Goal: Transaction & Acquisition: Purchase product/service

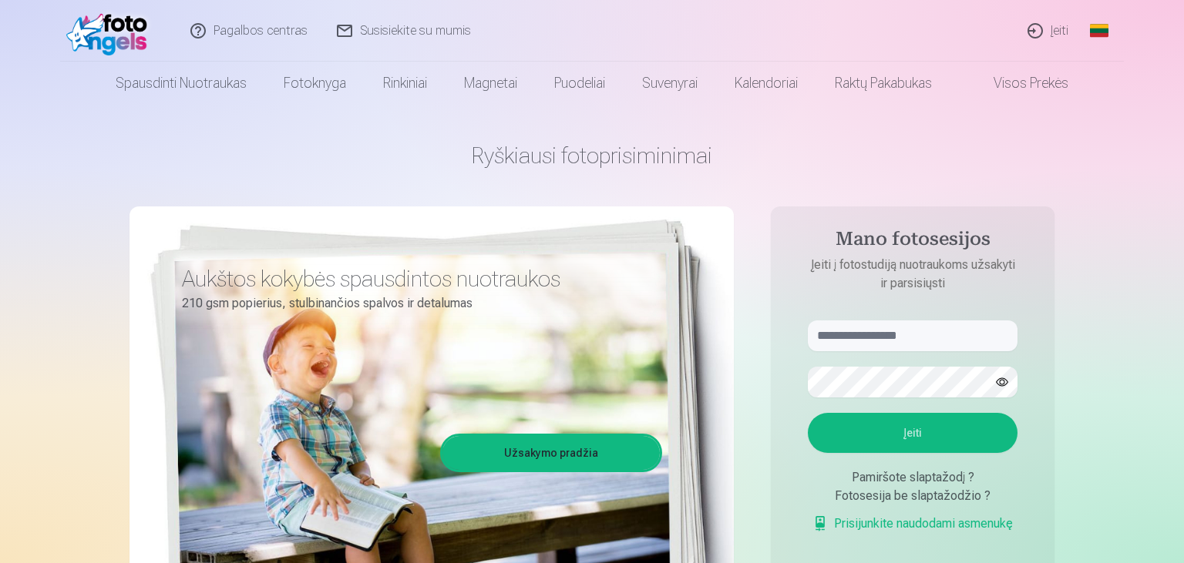
click at [1067, 25] on link "Įeiti" at bounding box center [1048, 31] width 70 height 62
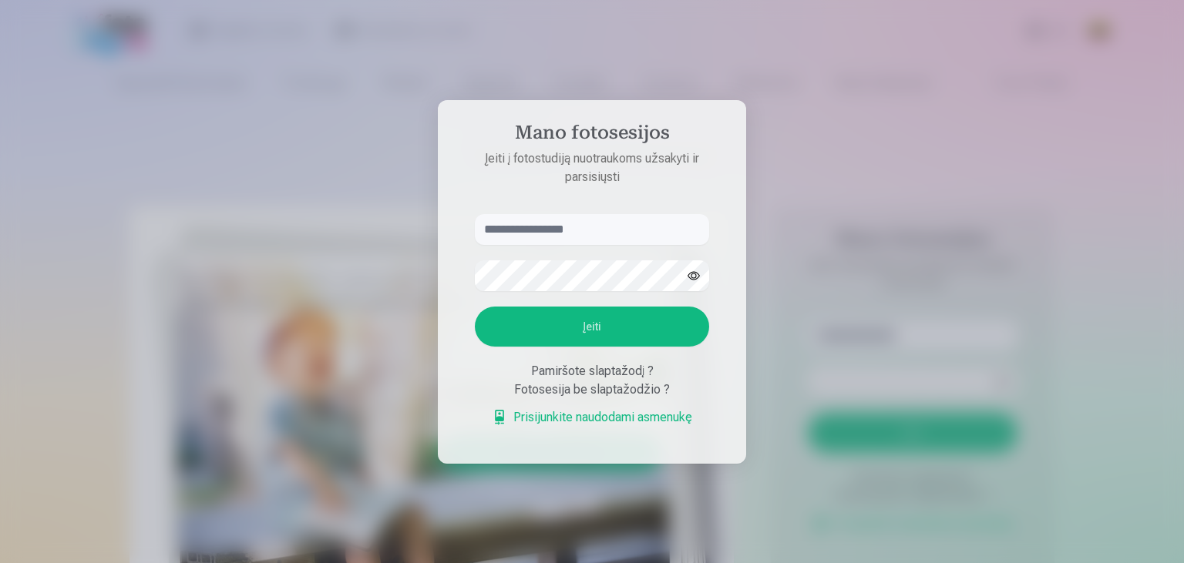
click at [630, 236] on input "text" at bounding box center [592, 229] width 234 height 31
type input "**********"
click at [475, 307] on button "Įeiti" at bounding box center [592, 327] width 234 height 40
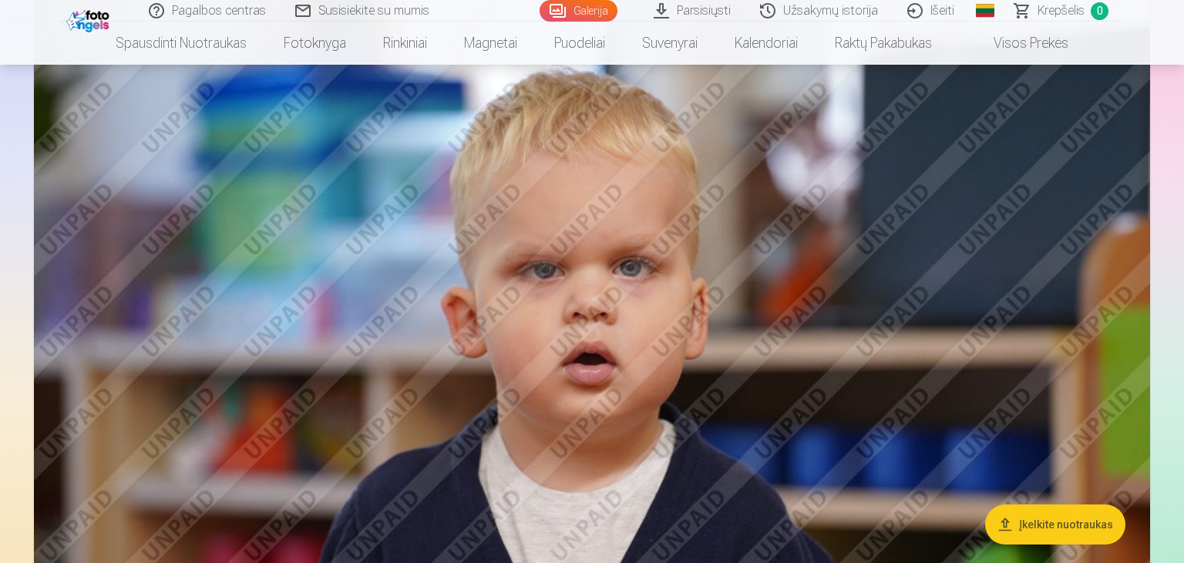
scroll to position [4540, 0]
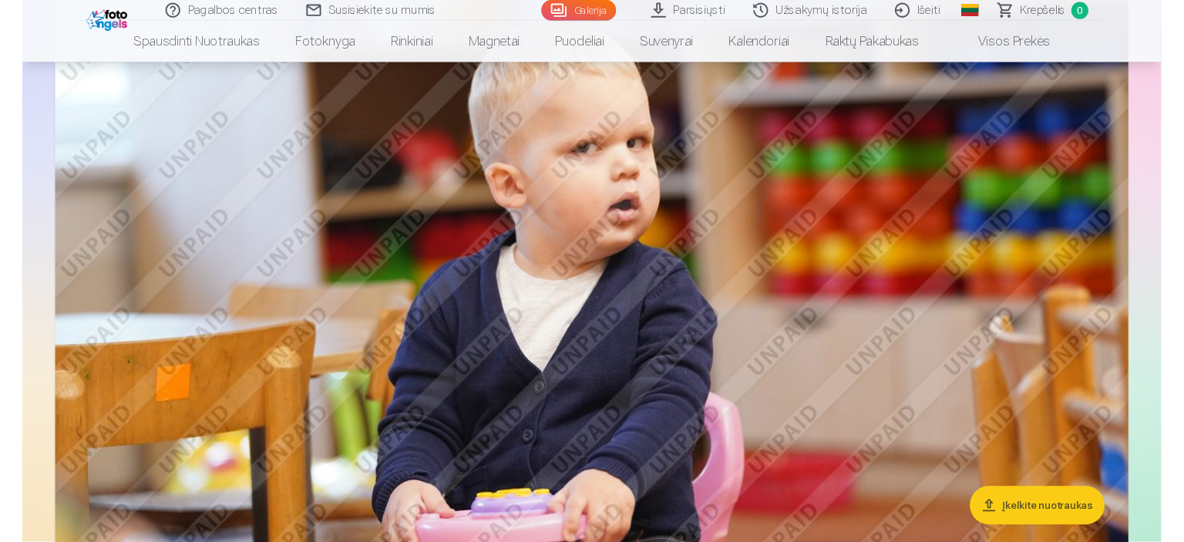
scroll to position [5314, 0]
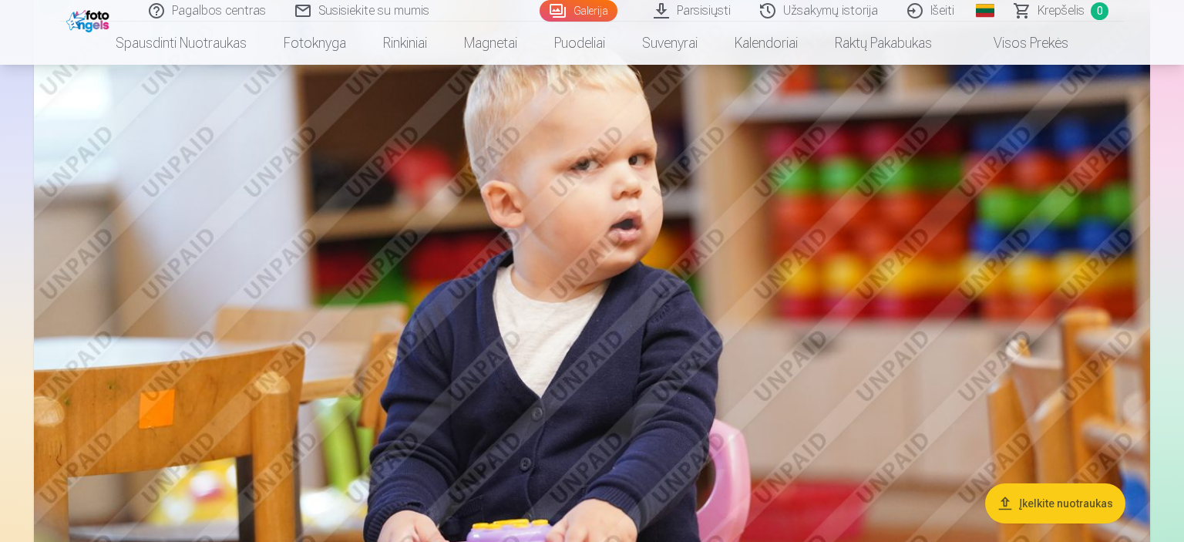
click at [695, 5] on link "Parsisiųsti" at bounding box center [693, 11] width 106 height 22
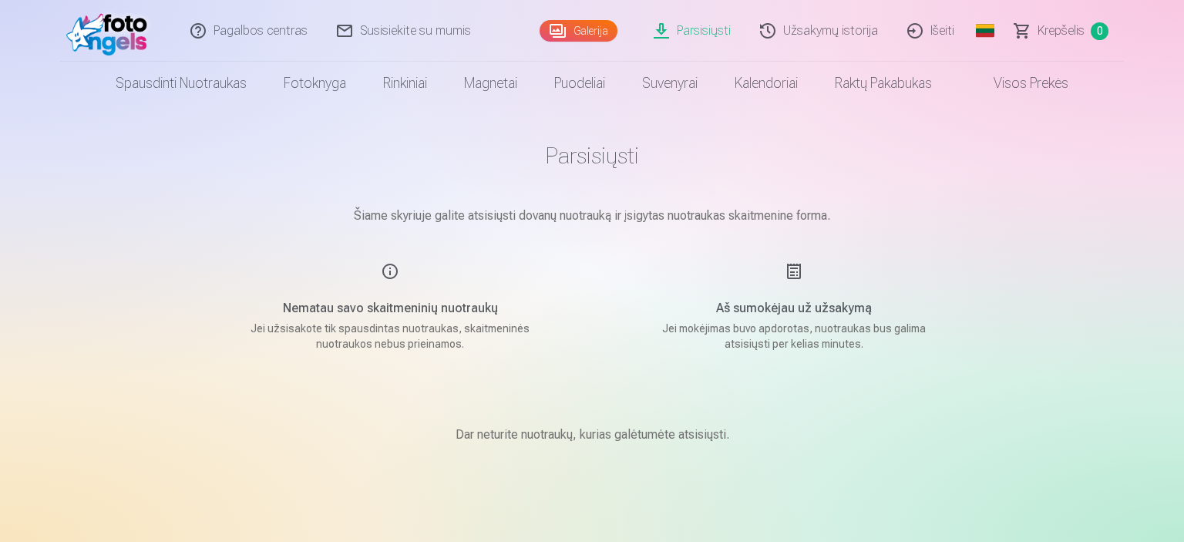
click at [600, 27] on link "Galerija" at bounding box center [578, 31] width 78 height 22
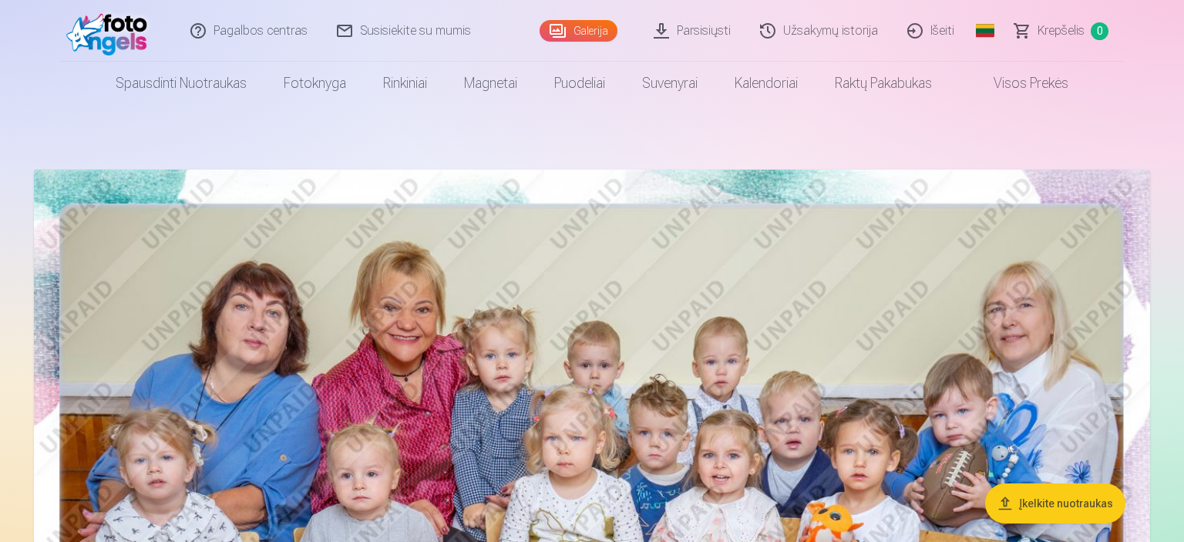
click at [864, 343] on img at bounding box center [592, 542] width 1116 height 744
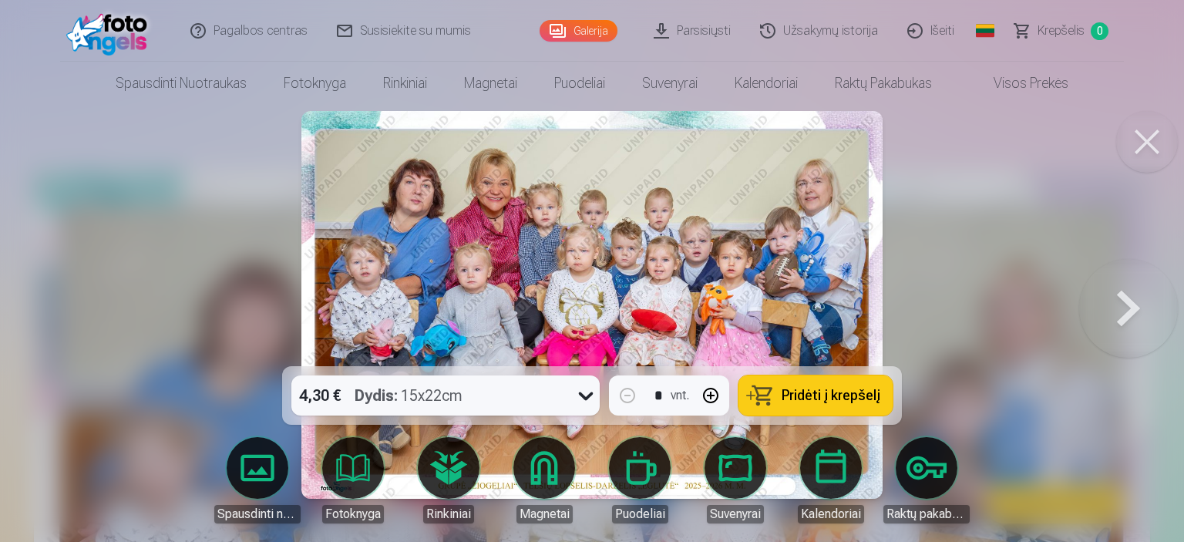
click at [997, 200] on div at bounding box center [592, 271] width 1184 height 542
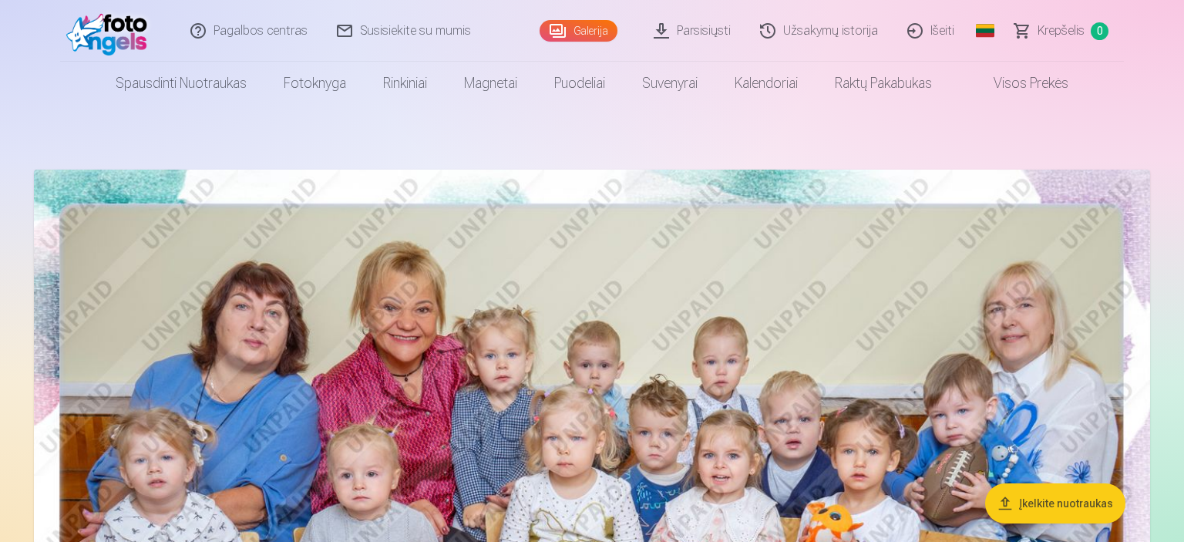
click at [710, 22] on link "Parsisiųsti" at bounding box center [693, 31] width 106 height 62
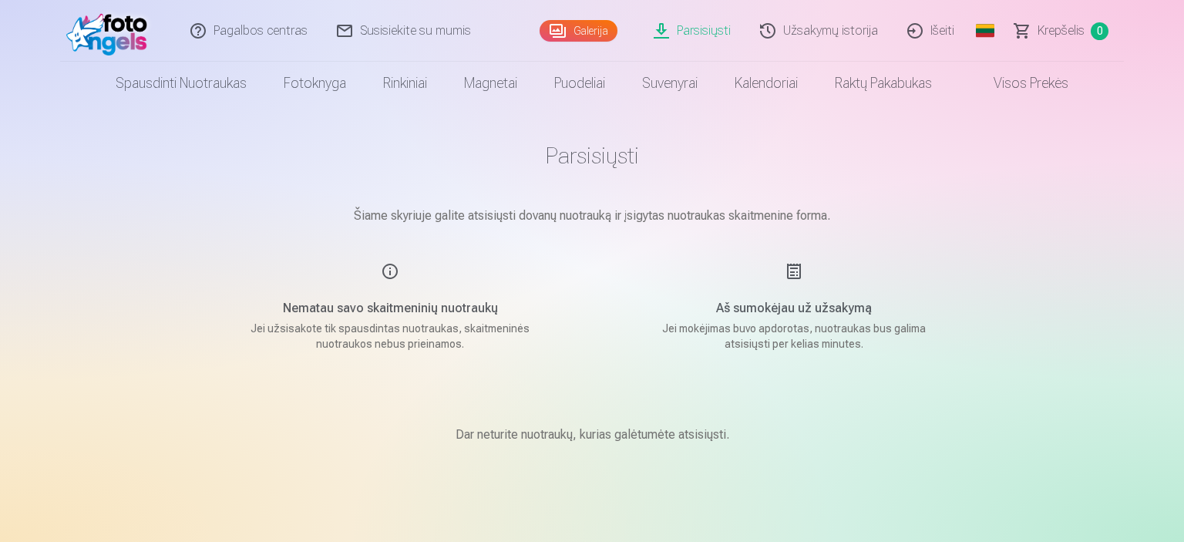
click at [589, 40] on link "Galerija" at bounding box center [578, 31] width 78 height 22
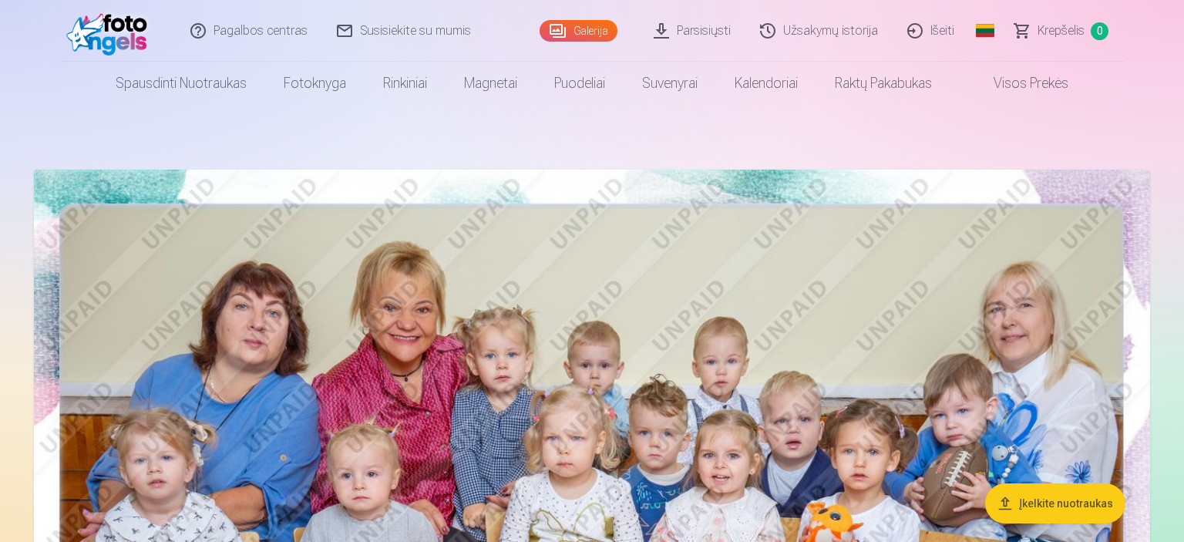
click at [972, 221] on img at bounding box center [592, 542] width 1116 height 744
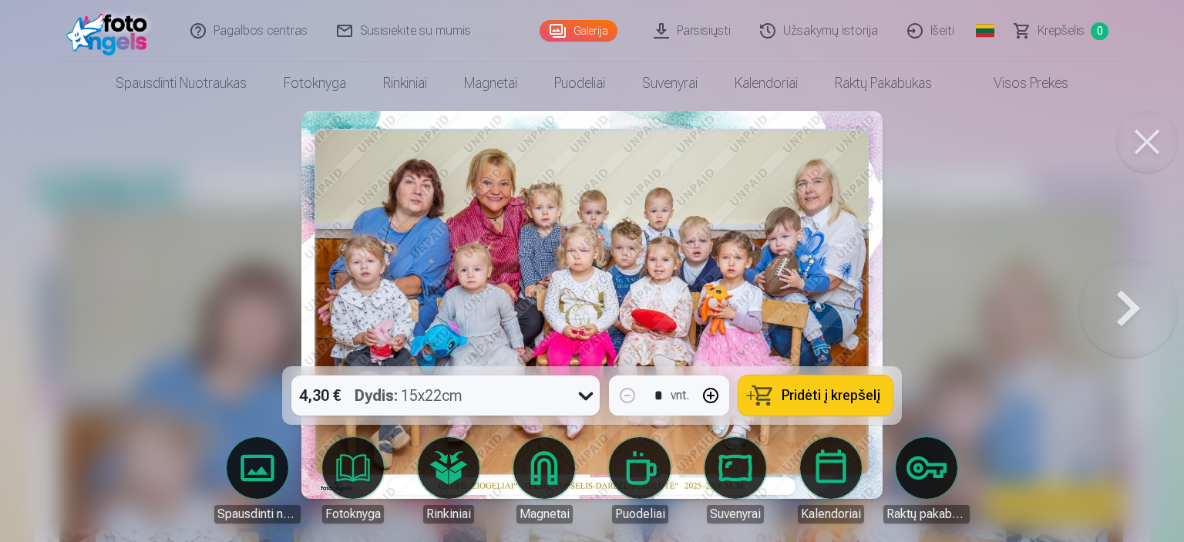
click at [769, 391] on button "Pridėti į krepšelį" at bounding box center [815, 395] width 154 height 40
click at [1011, 250] on div at bounding box center [592, 271] width 1184 height 542
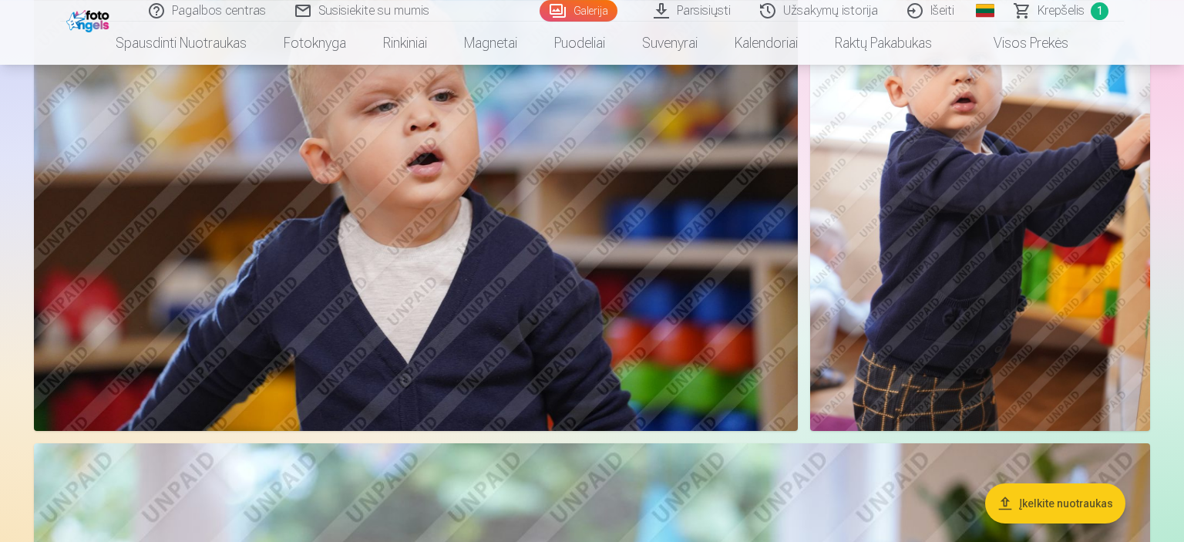
scroll to position [1017, 0]
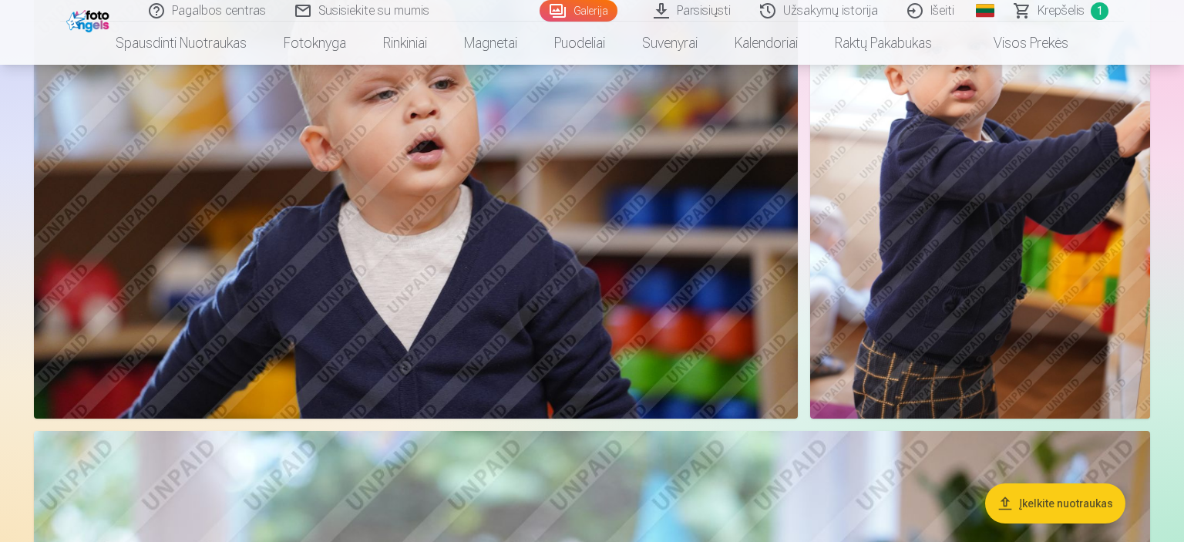
click at [590, 2] on link "Galerija" at bounding box center [578, 11] width 78 height 22
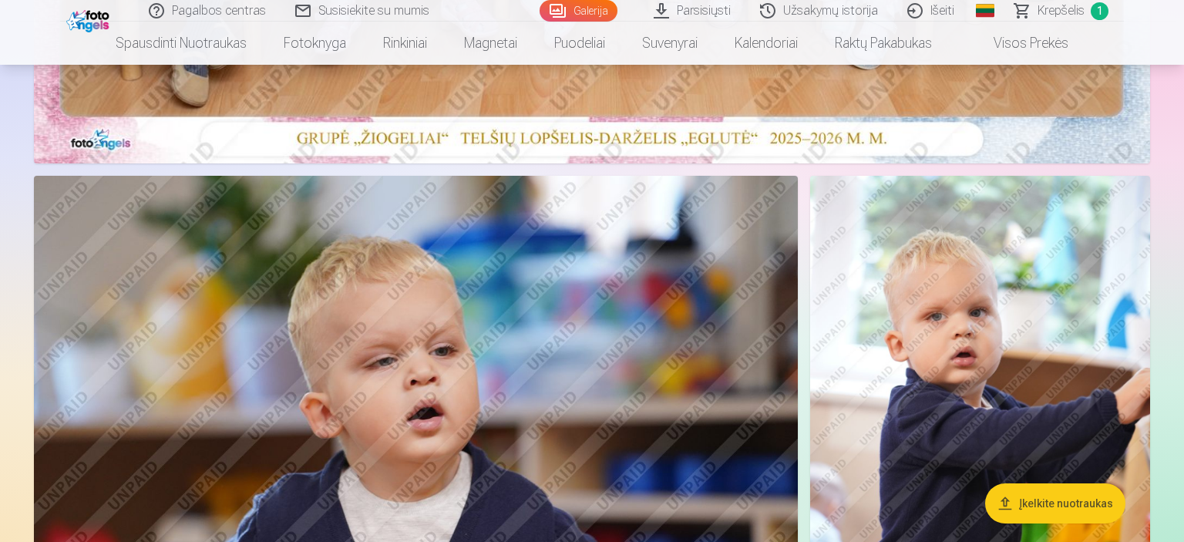
scroll to position [773, 0]
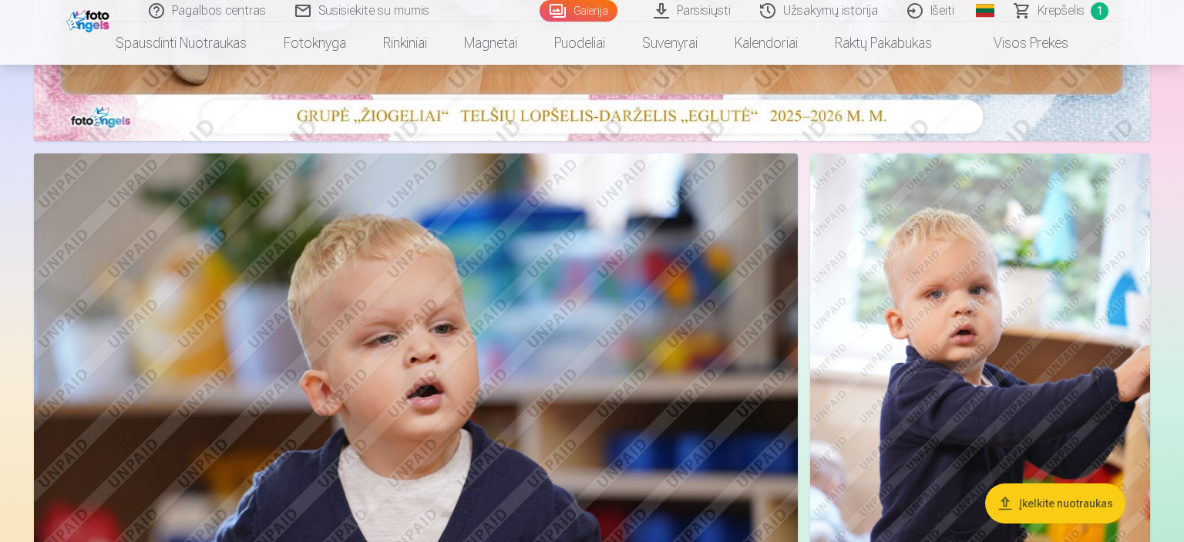
click at [667, 229] on img at bounding box center [416, 407] width 764 height 509
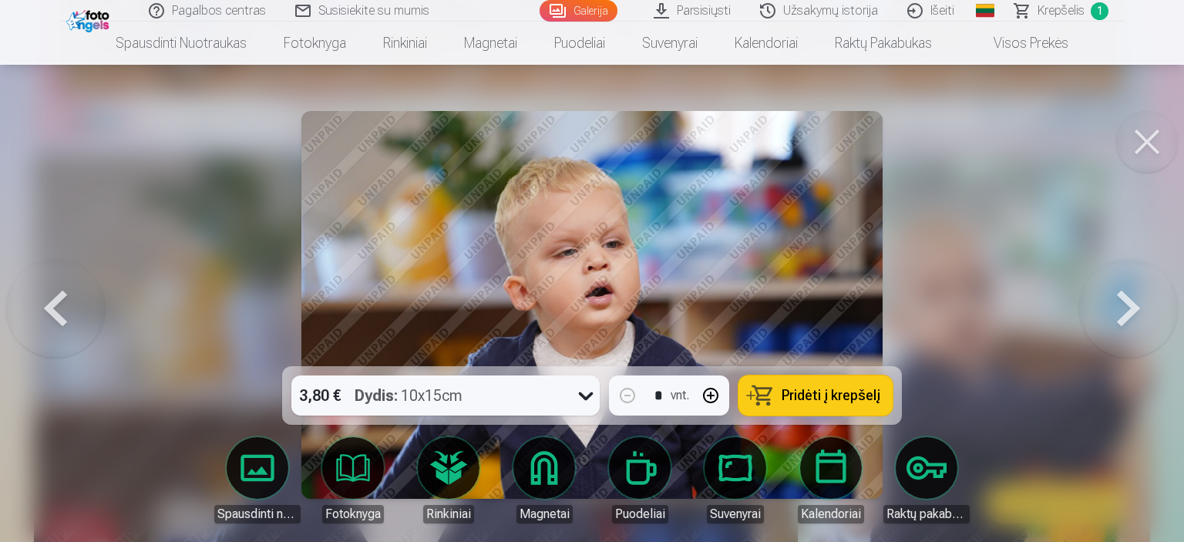
click at [820, 408] on button "Pridėti į krepšelį" at bounding box center [815, 395] width 154 height 40
click at [1127, 310] on button at bounding box center [1128, 305] width 99 height 92
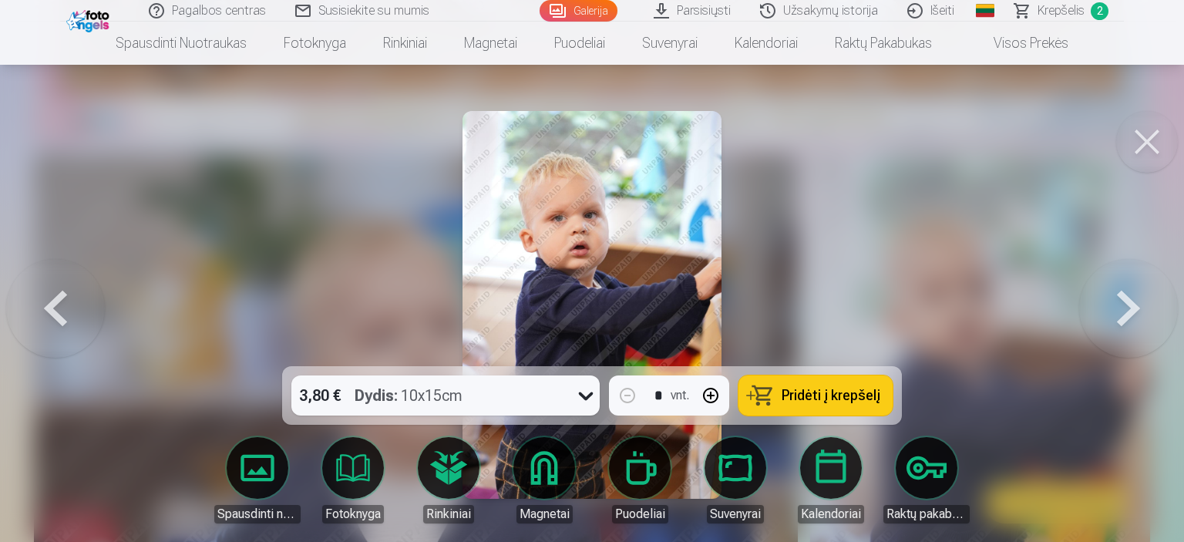
click at [790, 405] on button "Pridėti į krepšelį" at bounding box center [815, 395] width 154 height 40
click at [1110, 313] on button at bounding box center [1128, 305] width 99 height 92
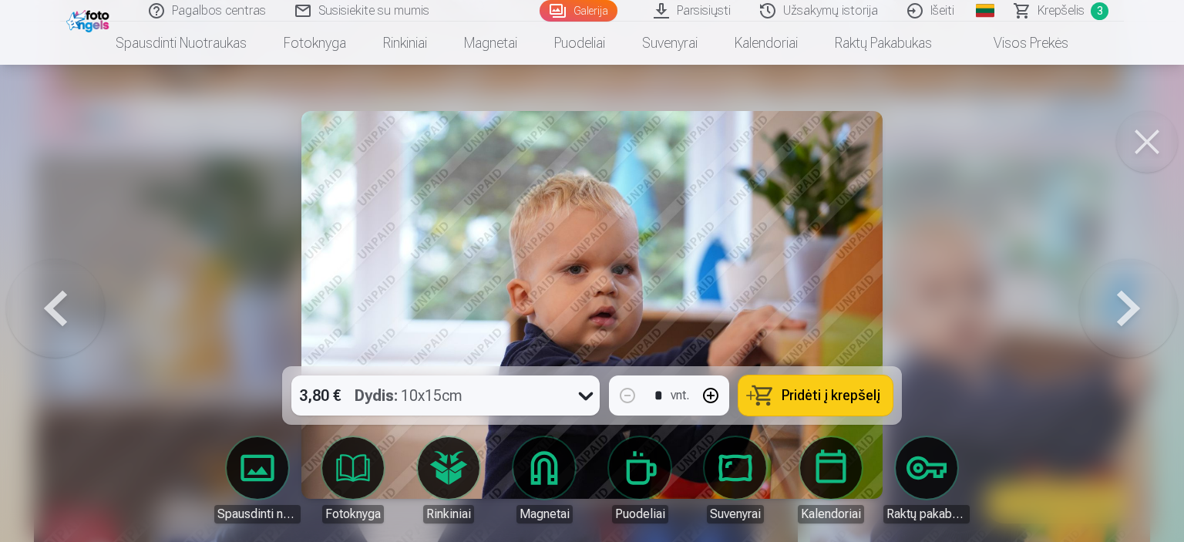
click at [849, 402] on span "Pridėti į krepšelį" at bounding box center [830, 395] width 99 height 14
click at [1128, 297] on button at bounding box center [1128, 305] width 99 height 92
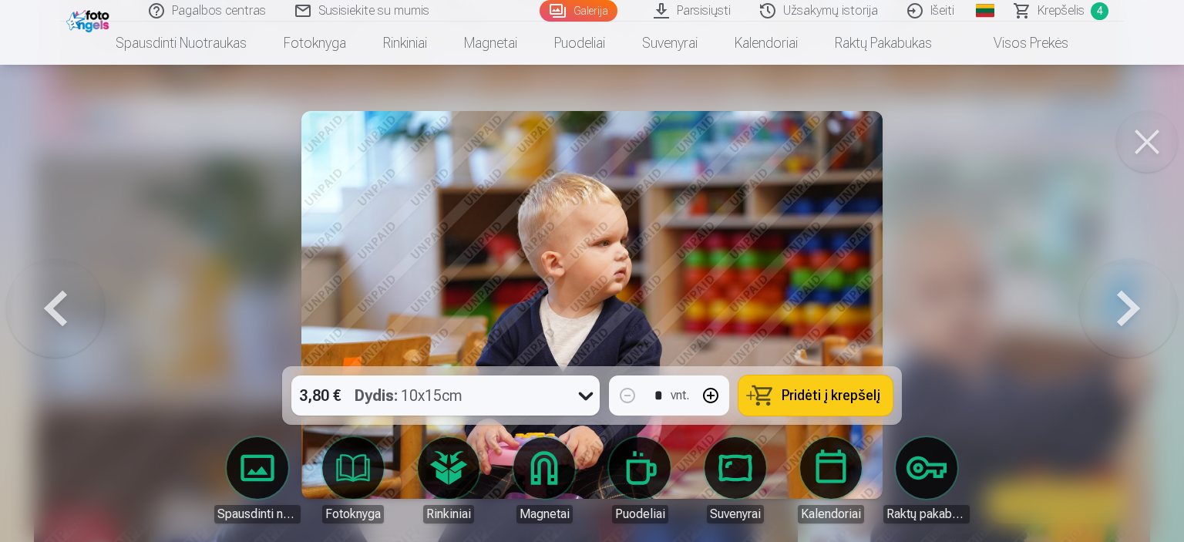
click at [832, 395] on span "Pridėti į krepšelį" at bounding box center [830, 395] width 99 height 14
click at [1118, 307] on button at bounding box center [1128, 305] width 99 height 92
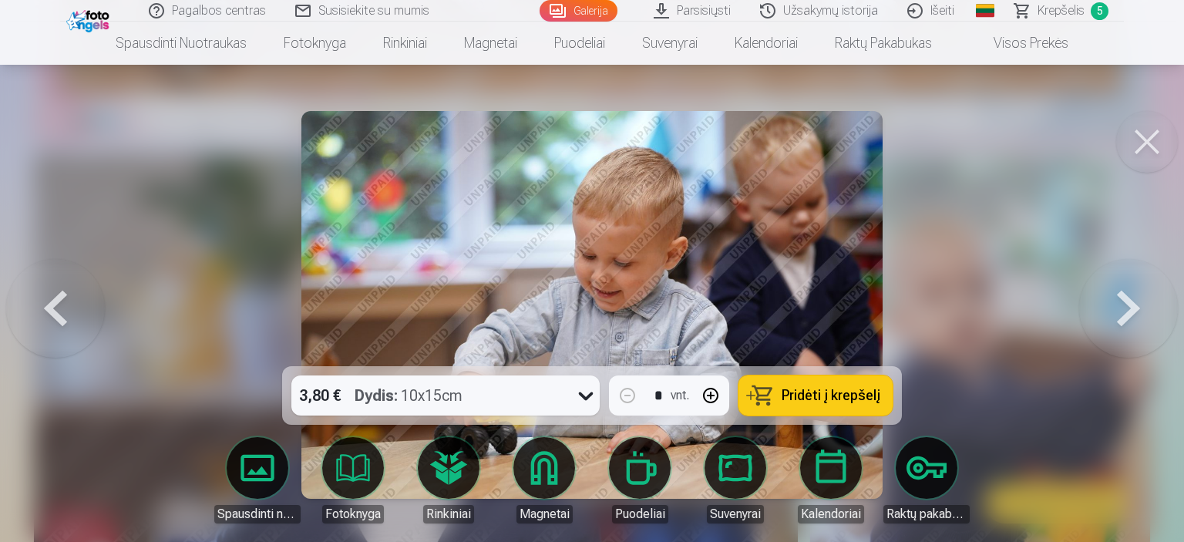
click at [1118, 307] on button at bounding box center [1128, 305] width 99 height 92
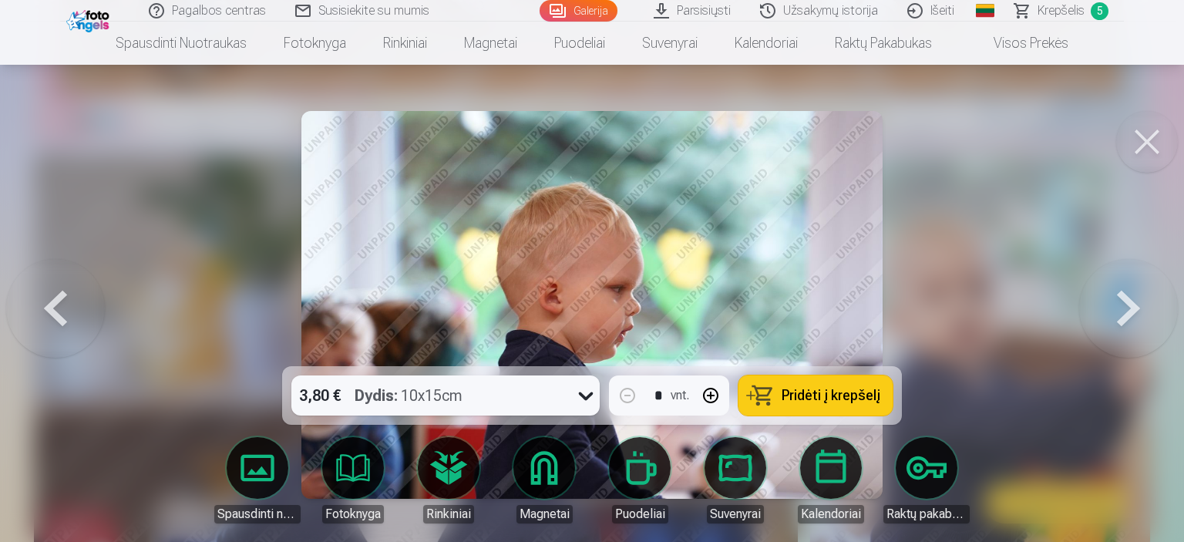
click at [1114, 307] on button at bounding box center [1128, 305] width 99 height 92
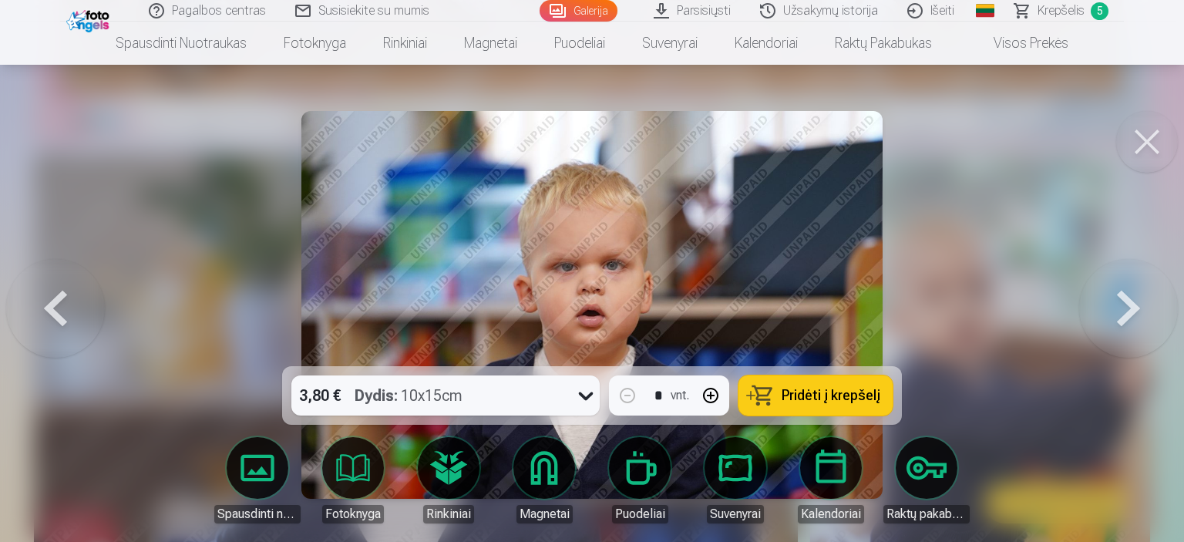
click at [804, 395] on span "Pridėti į krepšelį" at bounding box center [830, 395] width 99 height 14
click at [1130, 305] on button at bounding box center [1128, 305] width 99 height 92
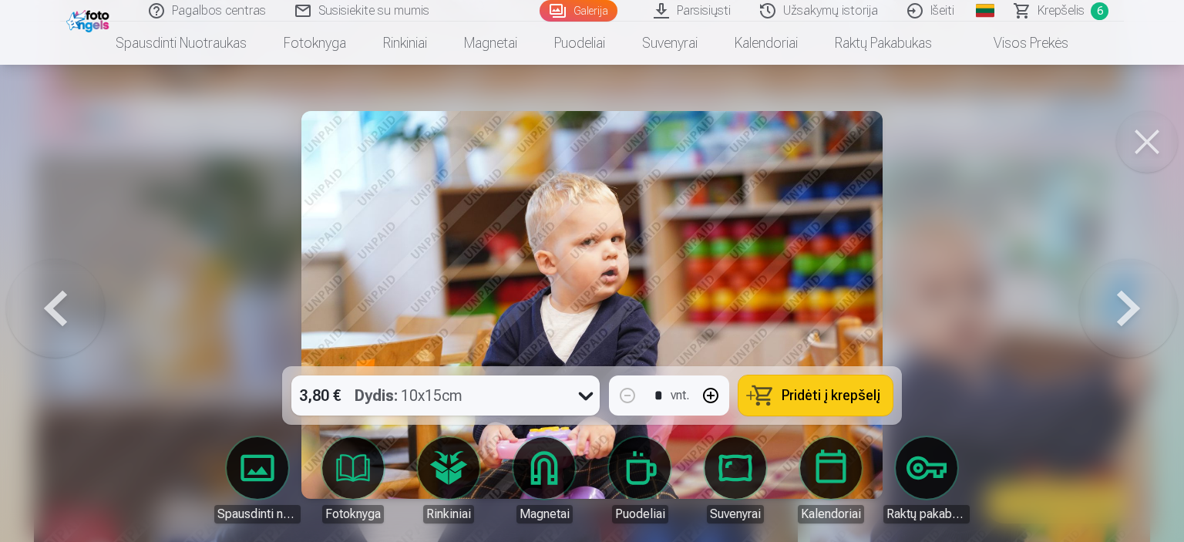
click at [1136, 303] on button at bounding box center [1128, 305] width 99 height 92
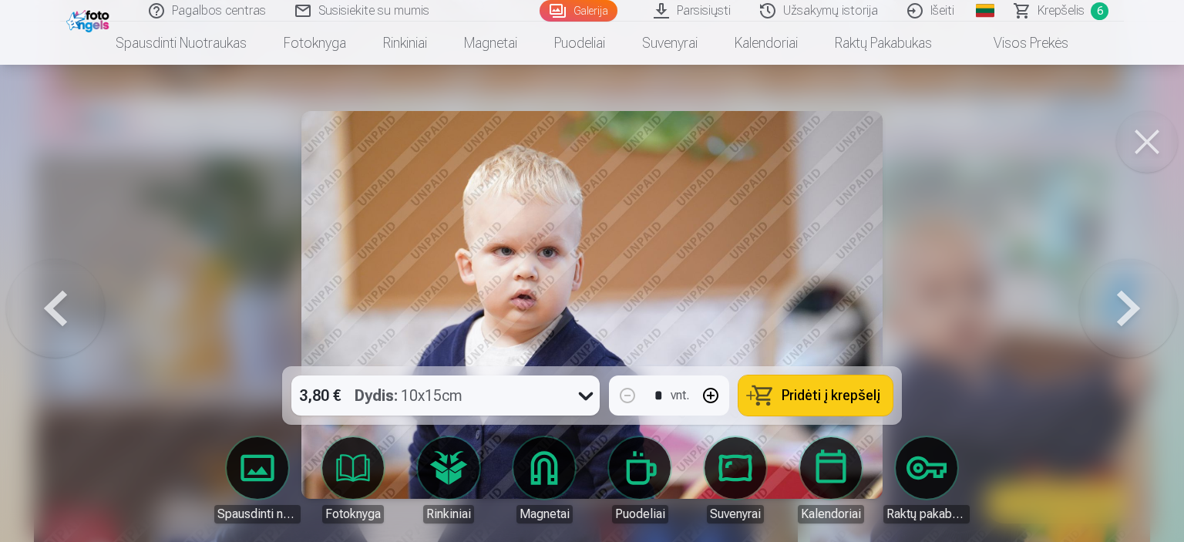
click at [816, 398] on span "Pridėti į krepšelį" at bounding box center [830, 395] width 99 height 14
click at [1091, 330] on button at bounding box center [1128, 305] width 99 height 92
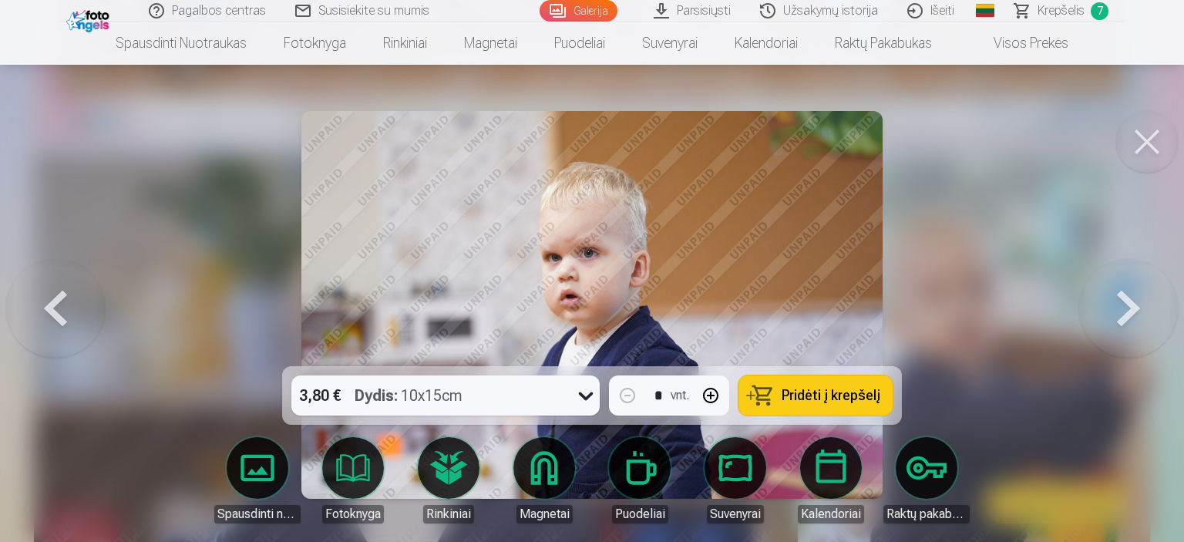
click at [842, 398] on span "Pridėti į krepšelį" at bounding box center [830, 395] width 99 height 14
click at [1102, 304] on button at bounding box center [1128, 305] width 99 height 92
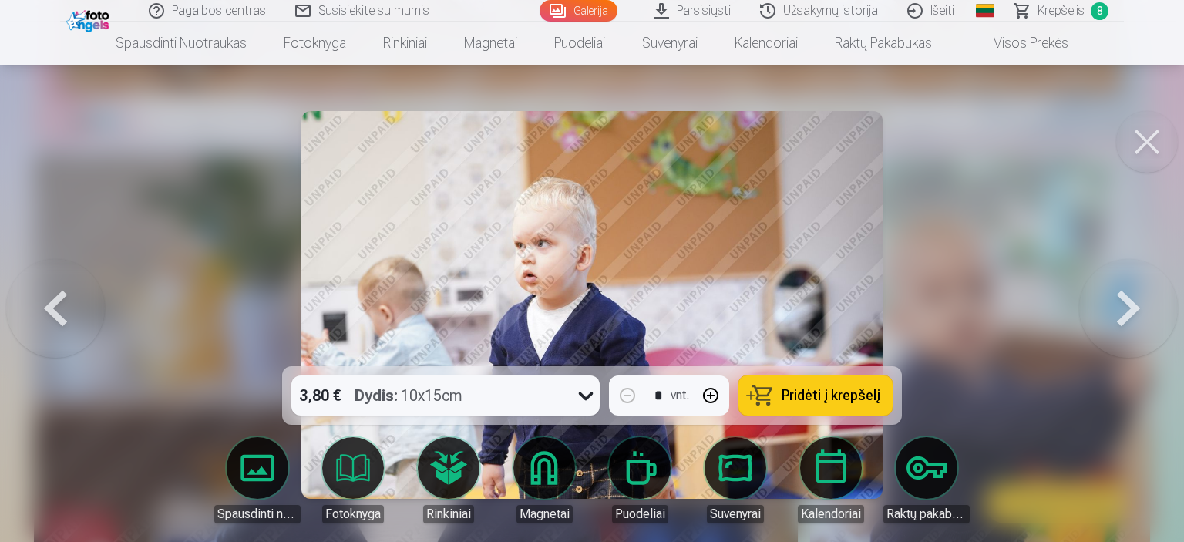
click at [836, 387] on button "Pridėti į krepšelį" at bounding box center [815, 395] width 154 height 40
click at [1147, 302] on button at bounding box center [1128, 305] width 99 height 92
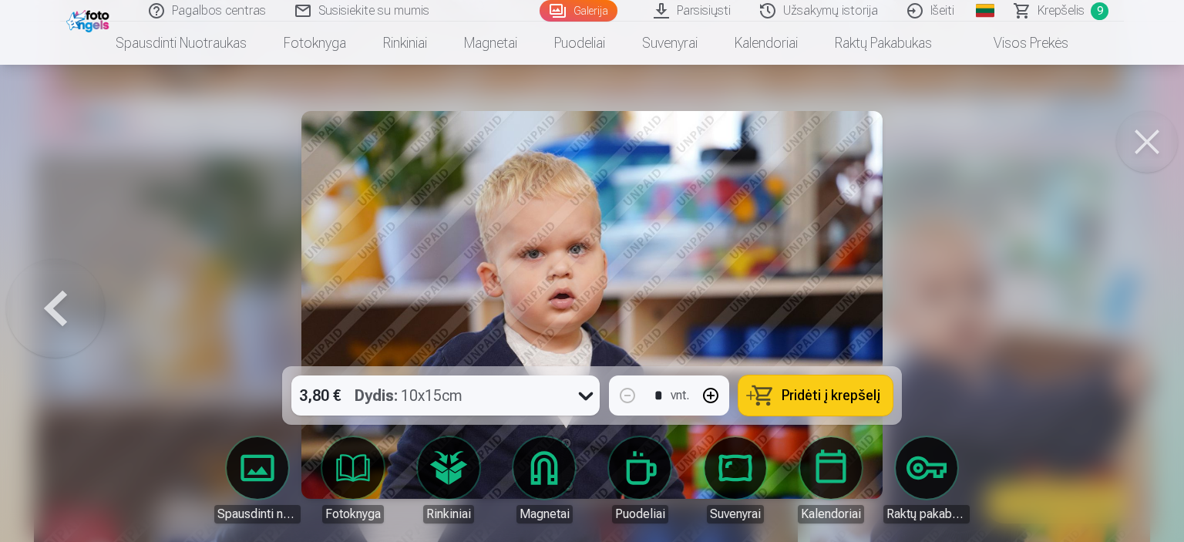
click at [846, 388] on span "Pridėti į krepšelį" at bounding box center [830, 395] width 99 height 14
click at [49, 291] on button at bounding box center [55, 305] width 99 height 92
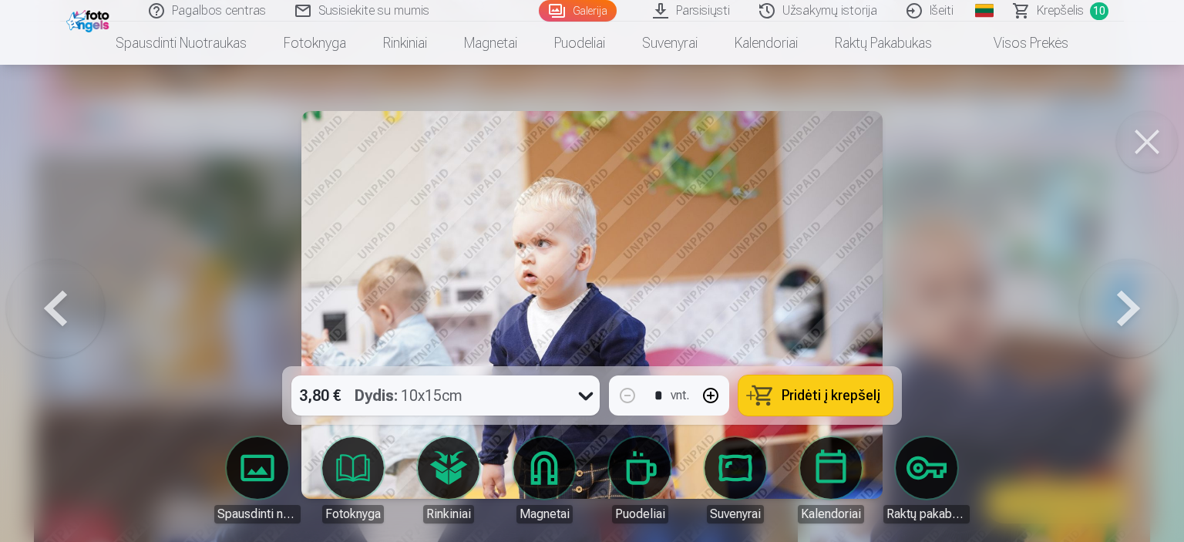
click at [38, 298] on button at bounding box center [55, 305] width 99 height 92
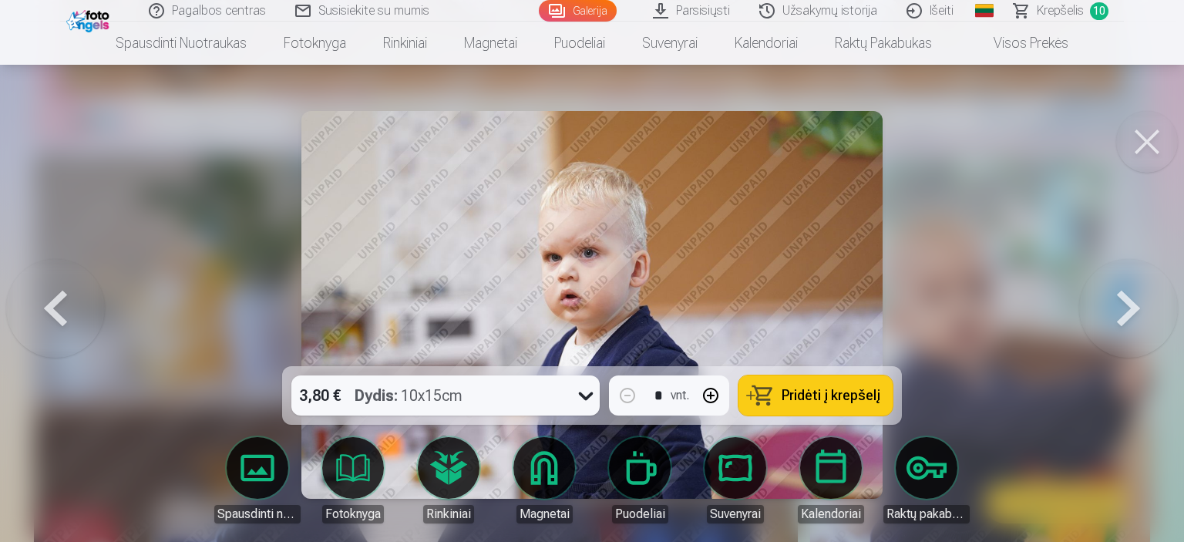
click at [1063, 8] on span "Krepšelis" at bounding box center [1059, 11] width 47 height 18
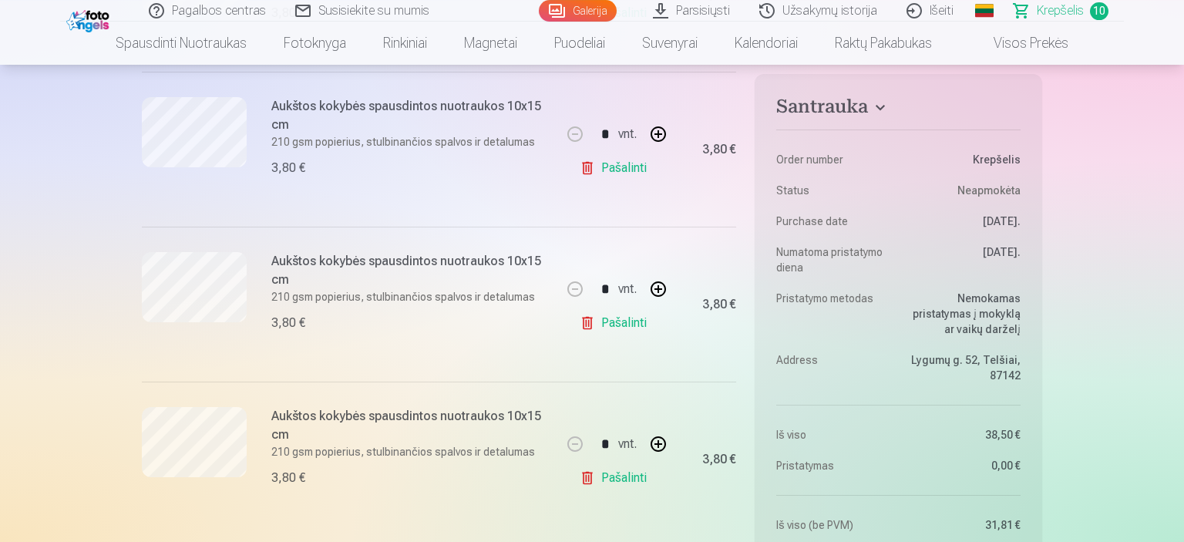
scroll to position [1342, 0]
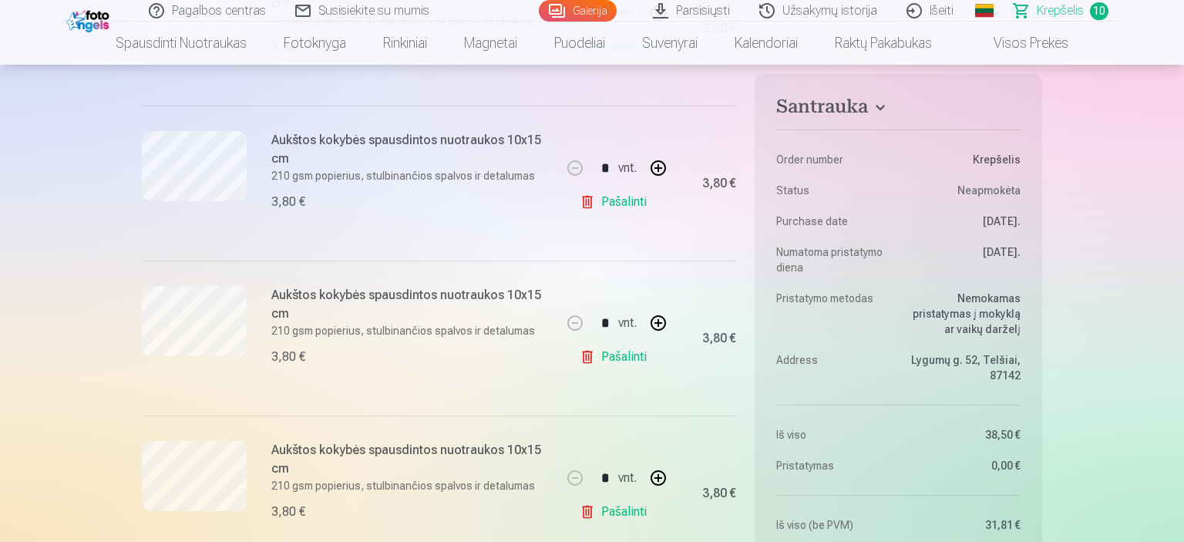
click at [578, 8] on link "Galerija" at bounding box center [578, 11] width 78 height 22
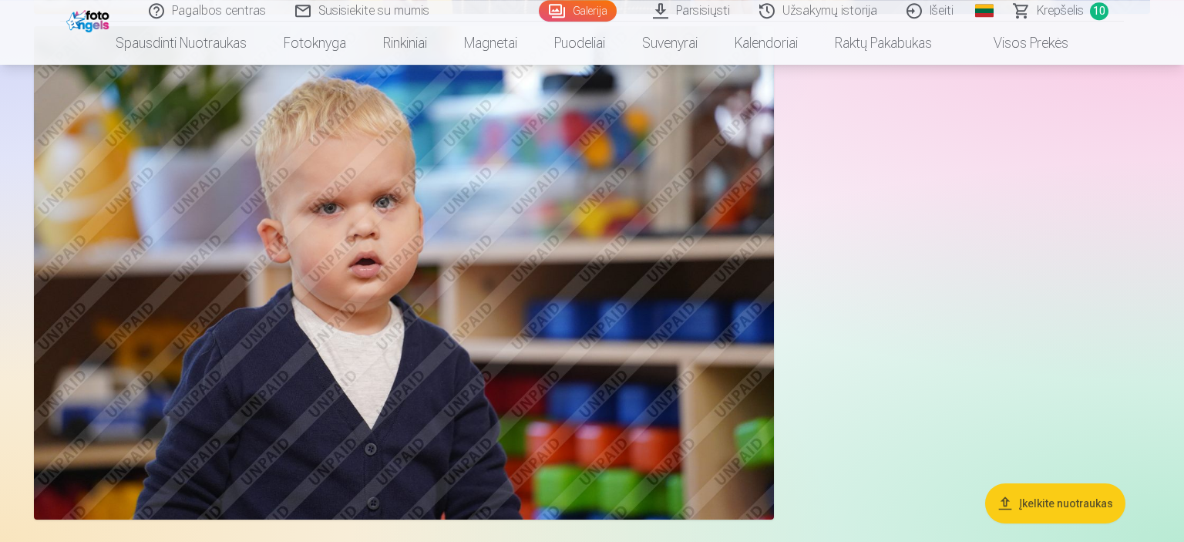
scroll to position [8218, 0]
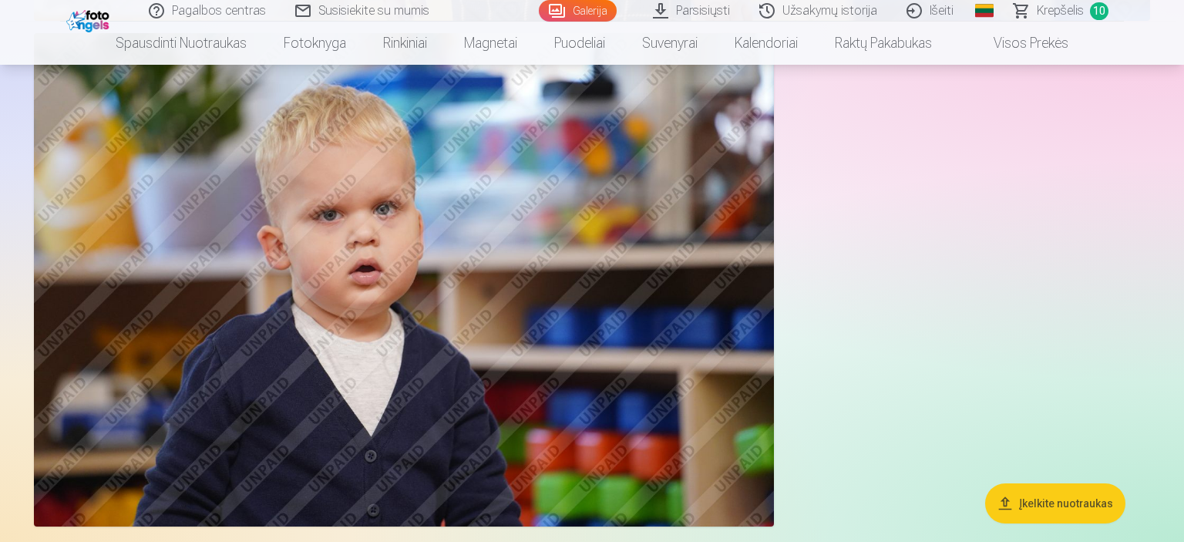
click at [1078, 15] on span "Krepšelis" at bounding box center [1059, 11] width 47 height 18
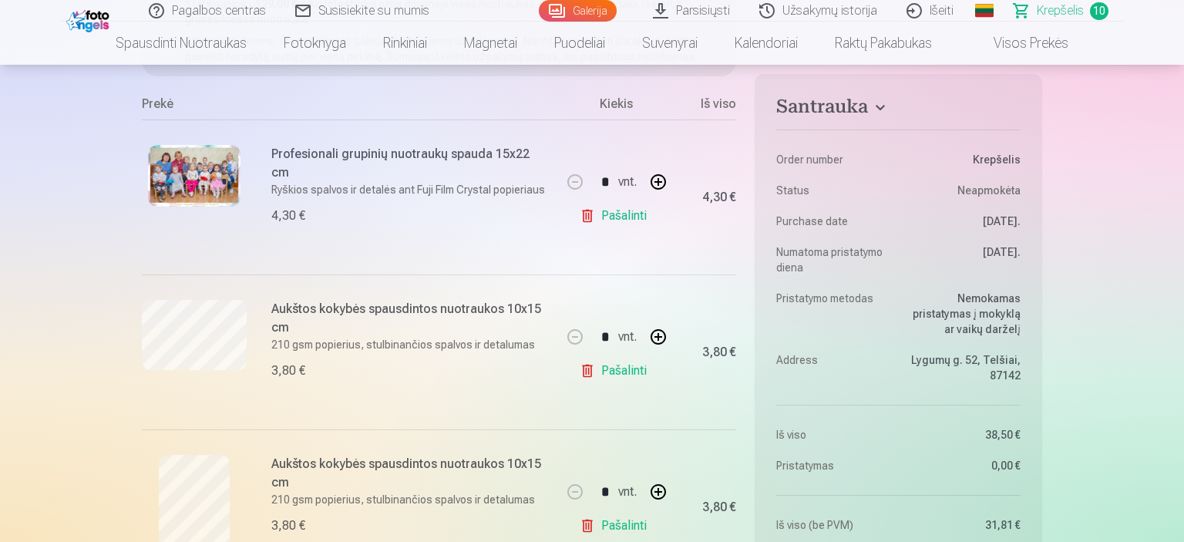
scroll to position [244, 0]
click at [593, 4] on link "Galerija" at bounding box center [578, 11] width 78 height 22
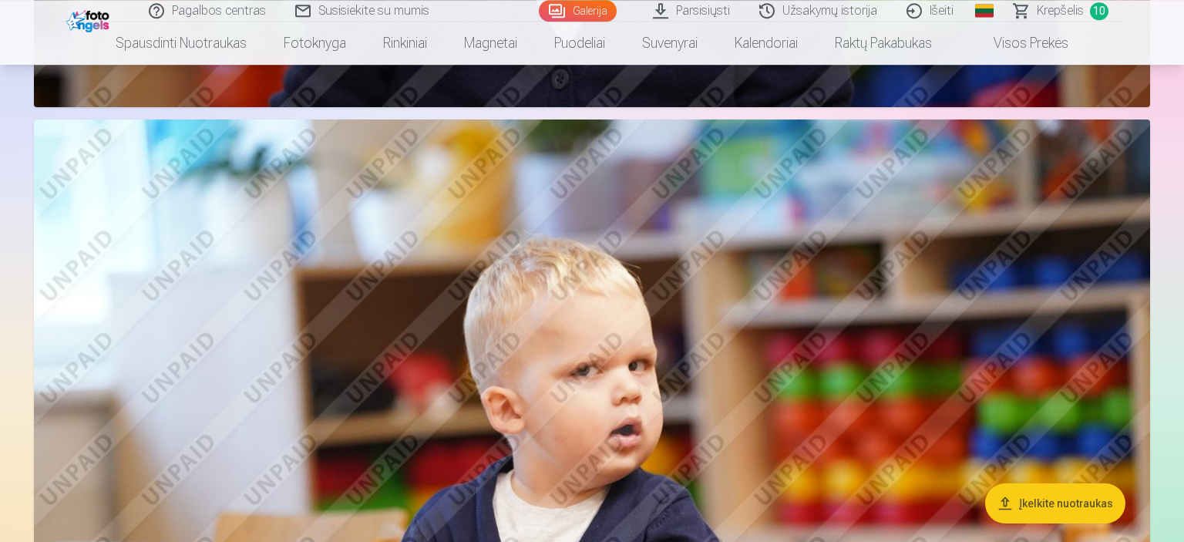
scroll to position [5126, 0]
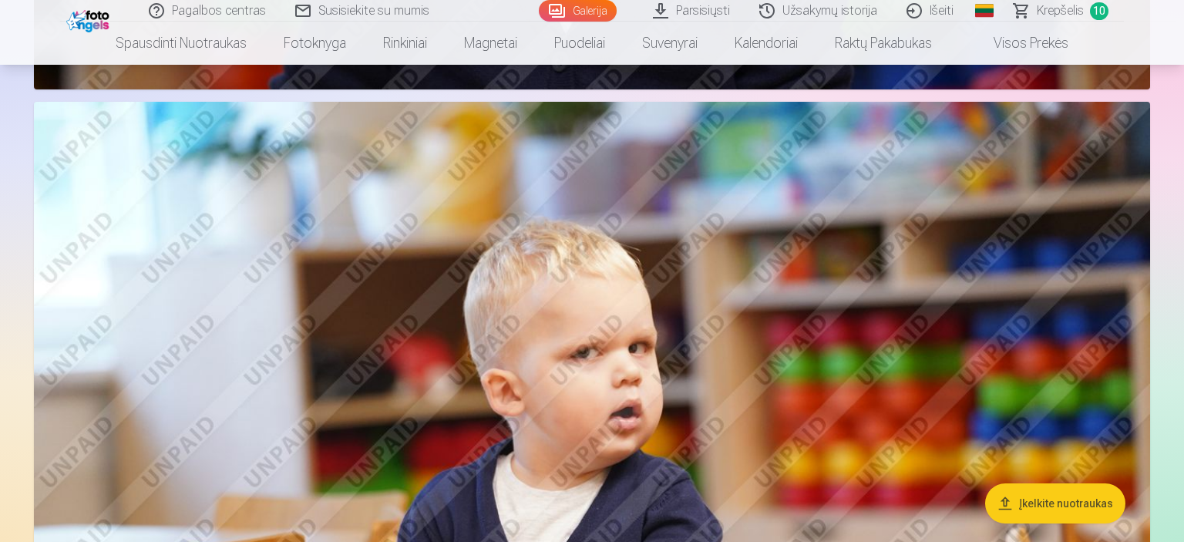
click at [1056, 17] on span "Krepšelis" at bounding box center [1059, 11] width 47 height 18
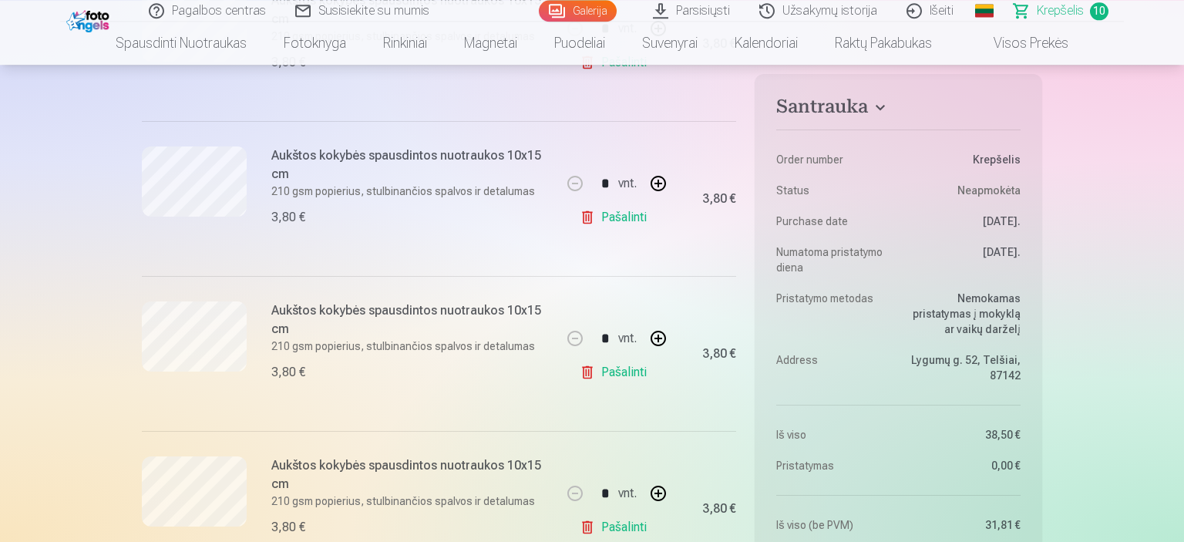
scroll to position [1180, 0]
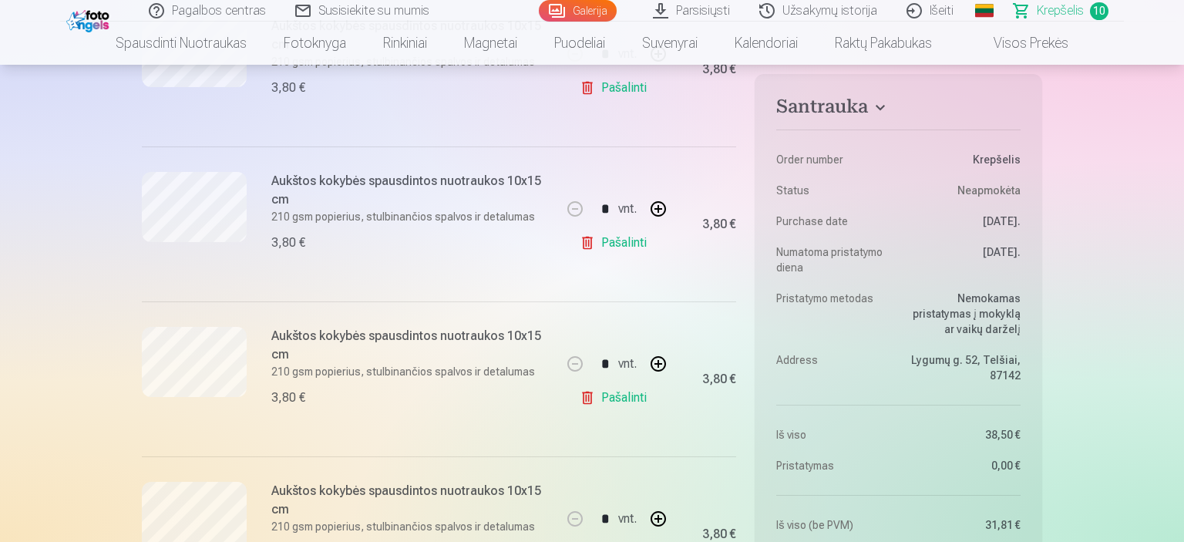
scroll to position [1752, 0]
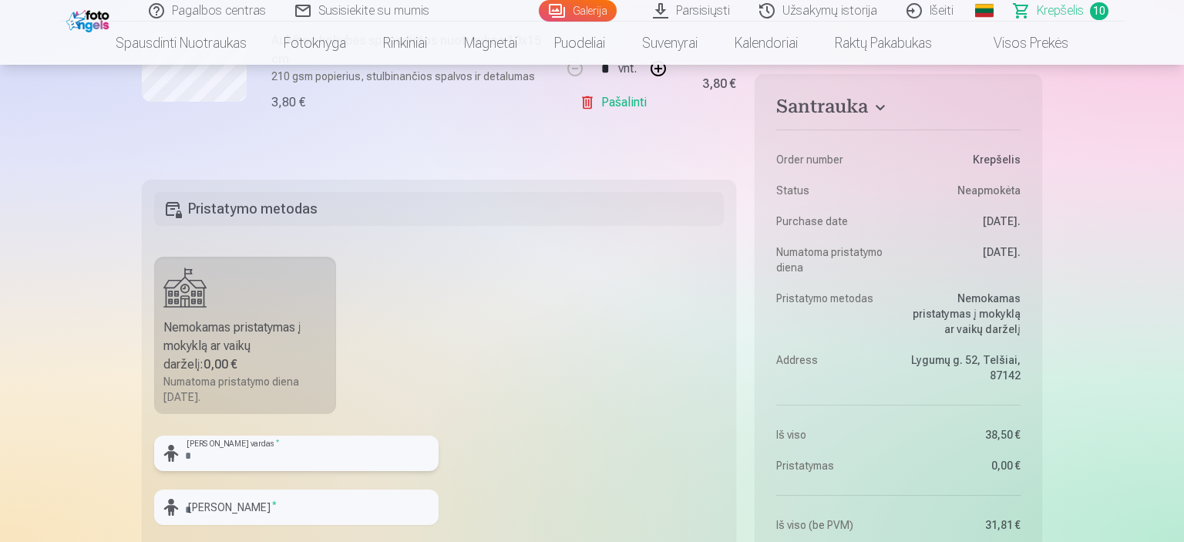
click at [220, 448] on input "text" at bounding box center [296, 452] width 284 height 35
type input "*"
type input "******"
click at [249, 498] on input "text" at bounding box center [296, 506] width 284 height 35
type input "*"
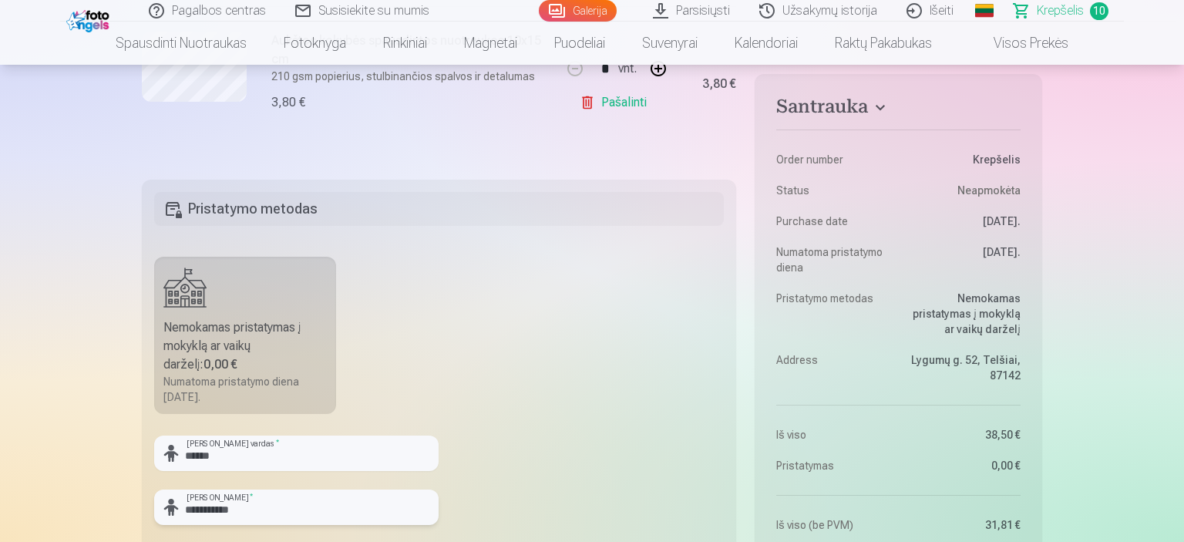
type input "**********"
click at [581, 362] on fieldset "**********" at bounding box center [439, 372] width 594 height 385
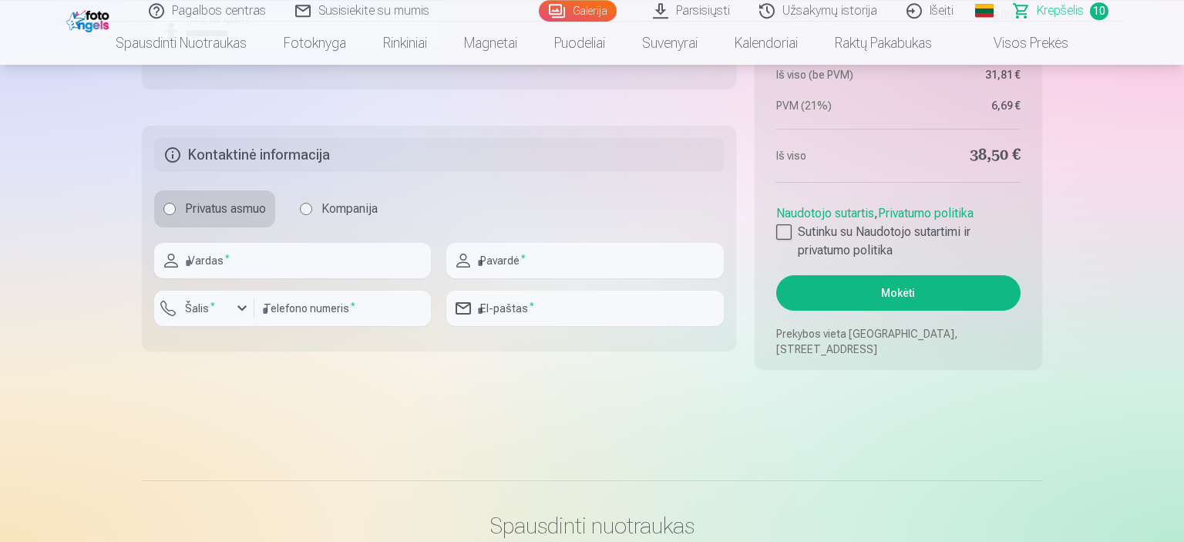
scroll to position [2240, 0]
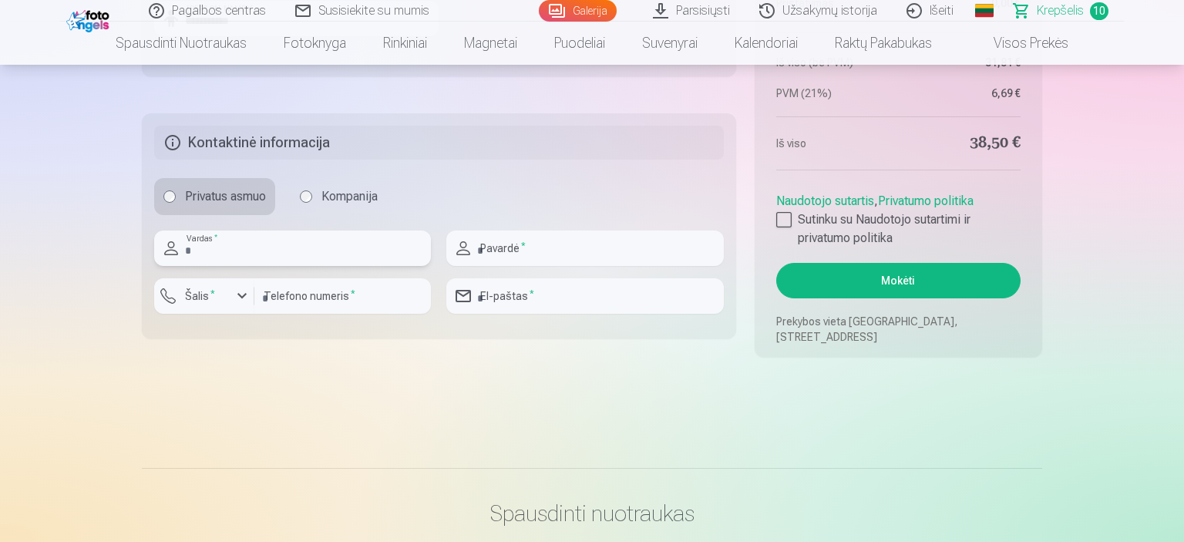
click at [418, 240] on input "text" at bounding box center [292, 247] width 277 height 35
type input "*"
type input "*****"
click at [563, 235] on input "text" at bounding box center [584, 247] width 277 height 35
type input "*"
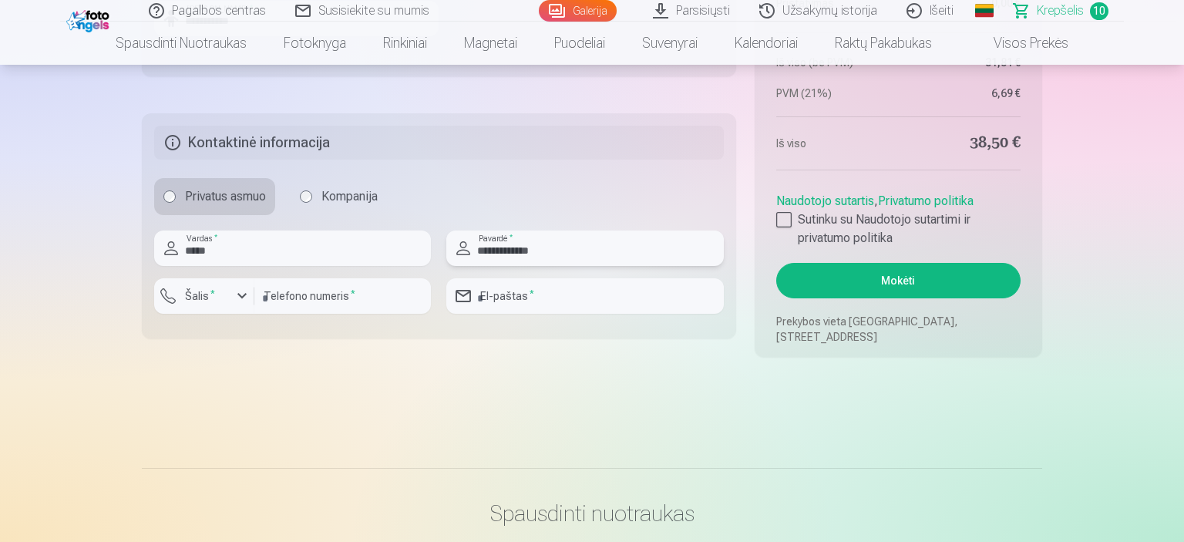
type input "**********"
click at [230, 294] on div "button" at bounding box center [208, 298] width 46 height 15
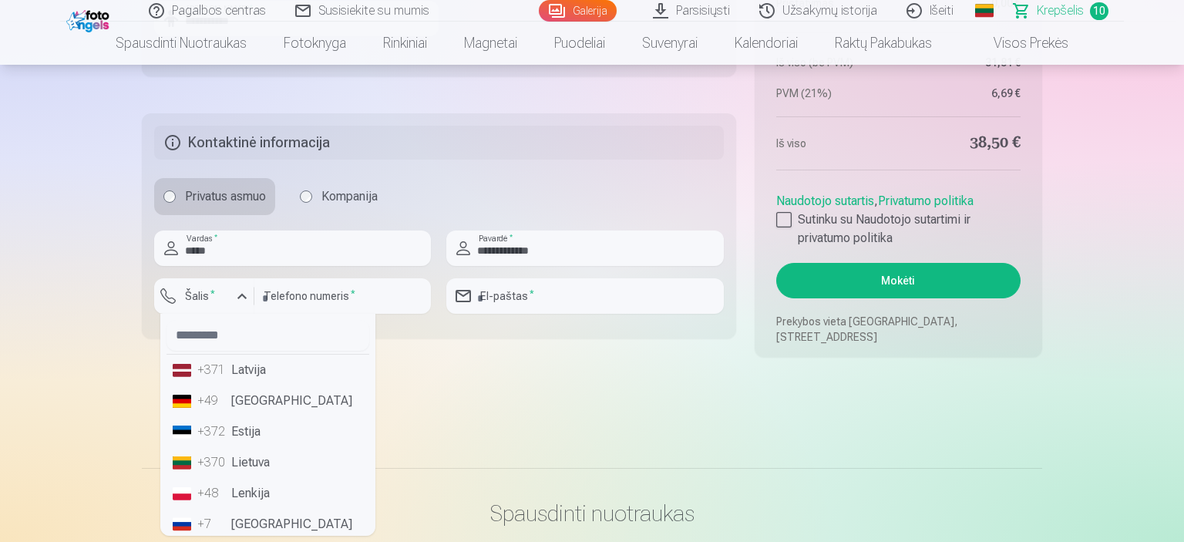
click at [253, 450] on li "+370 Lietuva" at bounding box center [267, 462] width 203 height 31
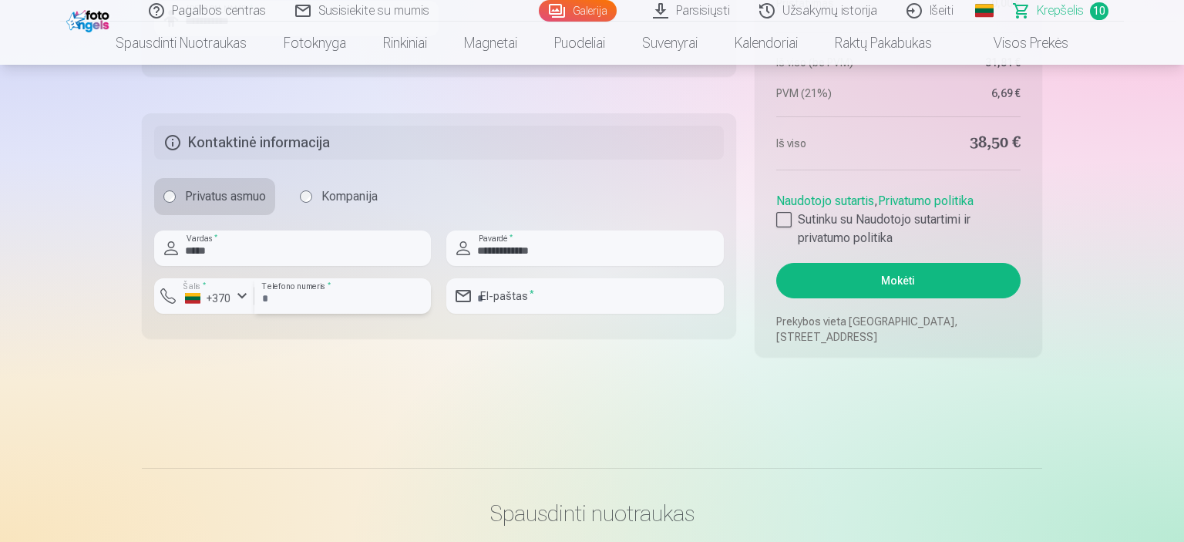
click at [315, 290] on input "number" at bounding box center [342, 295] width 176 height 35
type input "********"
click at [494, 301] on input "email" at bounding box center [584, 295] width 277 height 35
type input "**********"
click at [790, 211] on label "Sutinku su Naudotojo sutartimi ir privatumo politika" at bounding box center [898, 228] width 244 height 37
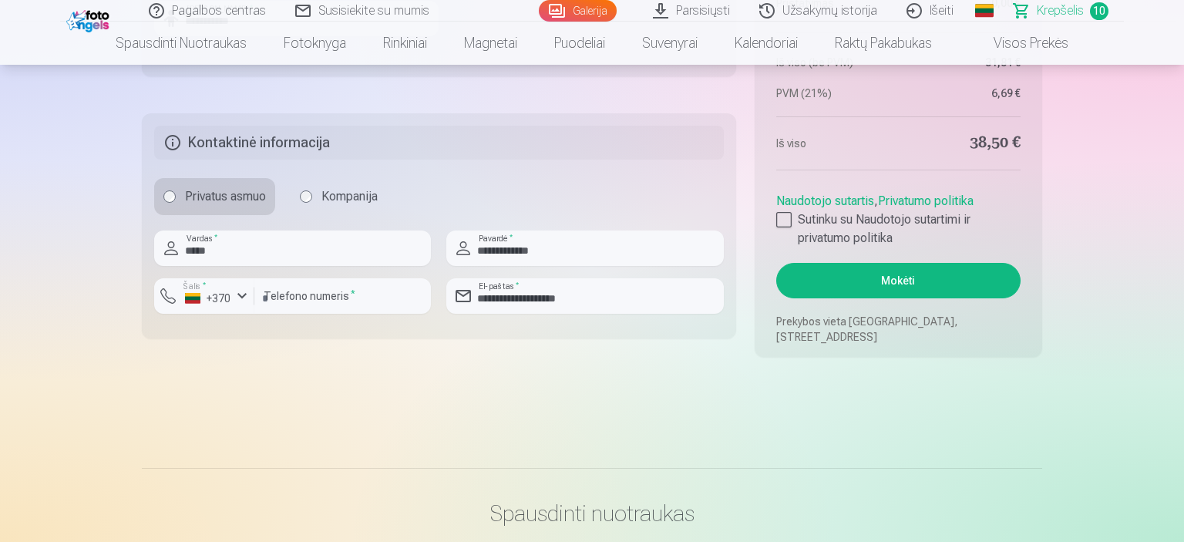
click at [889, 282] on button "Mokėti" at bounding box center [898, 280] width 244 height 35
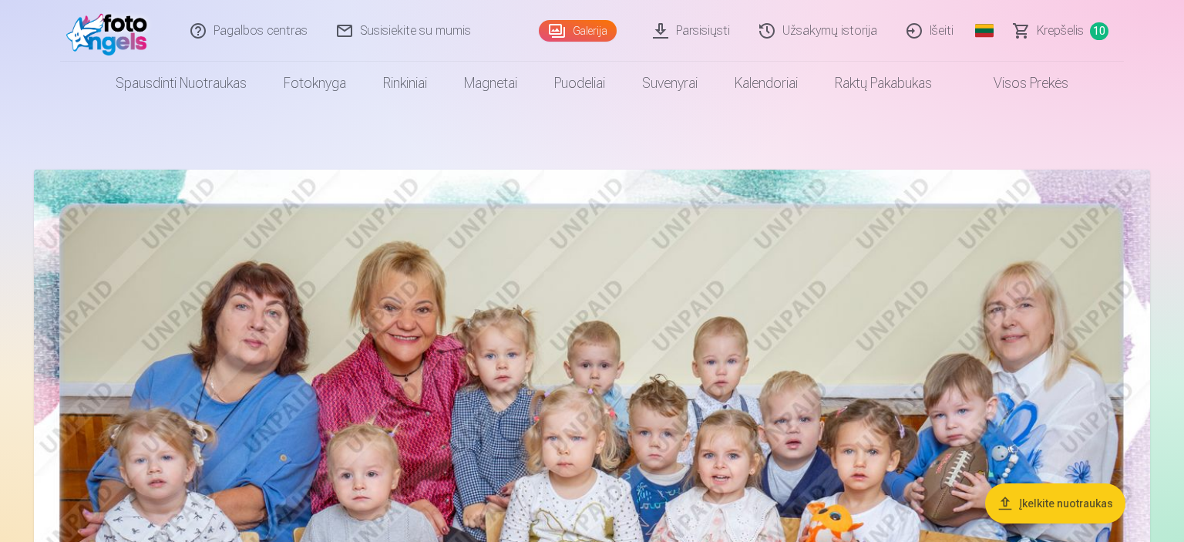
click at [1070, 26] on span "Krepšelis" at bounding box center [1059, 31] width 47 height 18
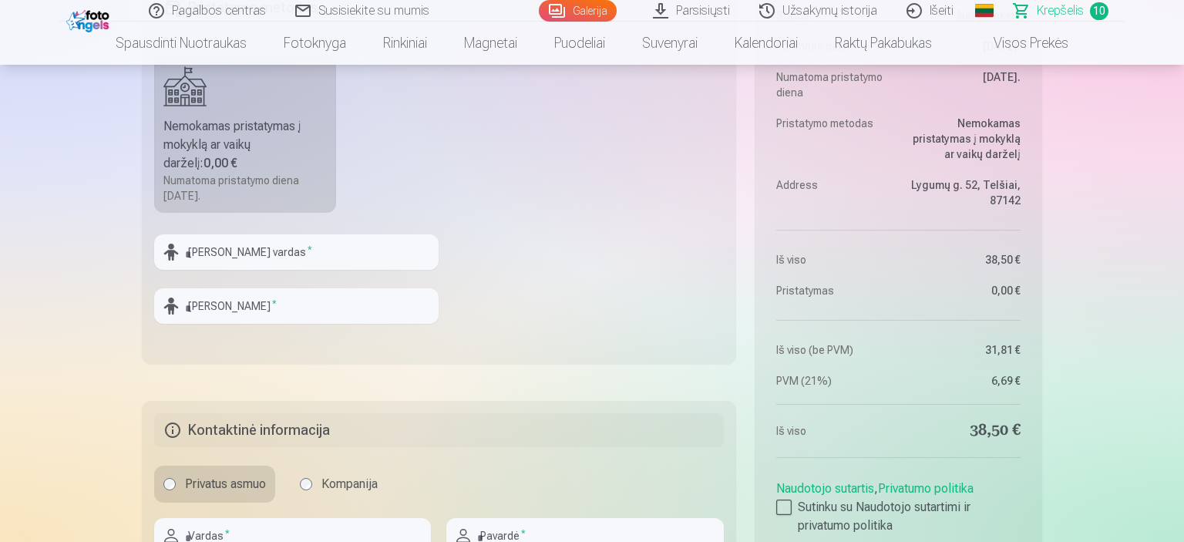
scroll to position [1994, 0]
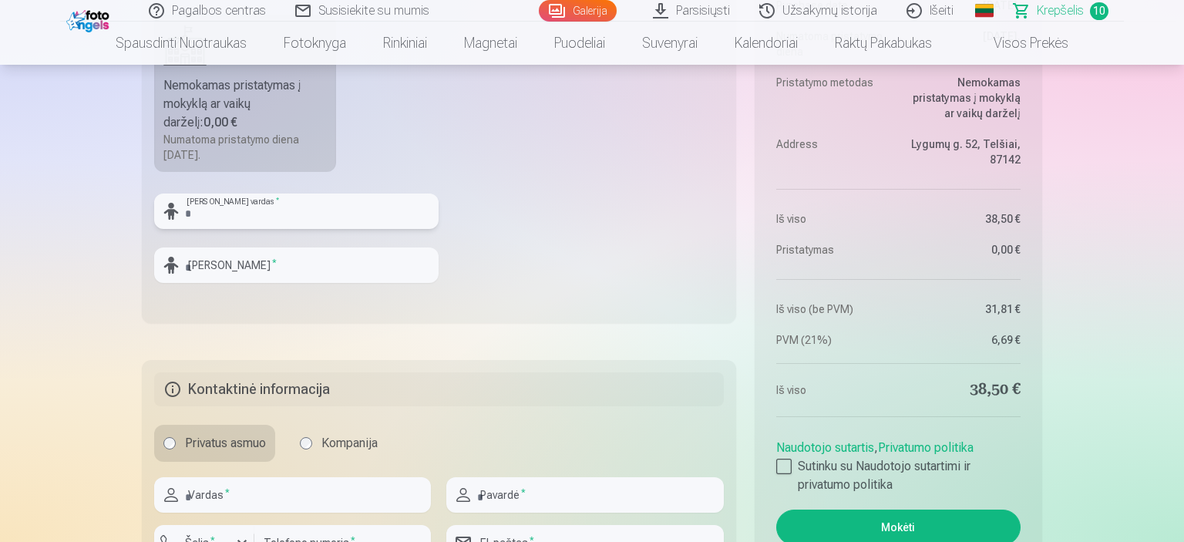
click at [333, 196] on input "text" at bounding box center [296, 210] width 284 height 35
type input "******"
click at [257, 270] on input "text" at bounding box center [296, 264] width 284 height 35
type input "**********"
click at [278, 484] on input "text" at bounding box center [292, 494] width 277 height 35
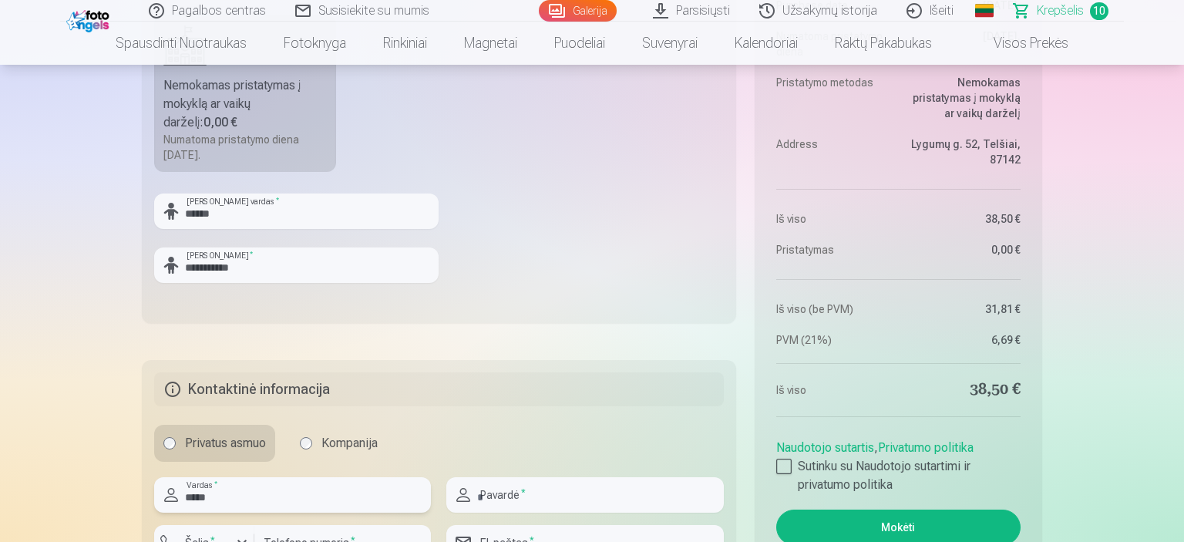
type input "*****"
click at [512, 492] on input "text" at bounding box center [584, 494] width 277 height 35
type input "**********"
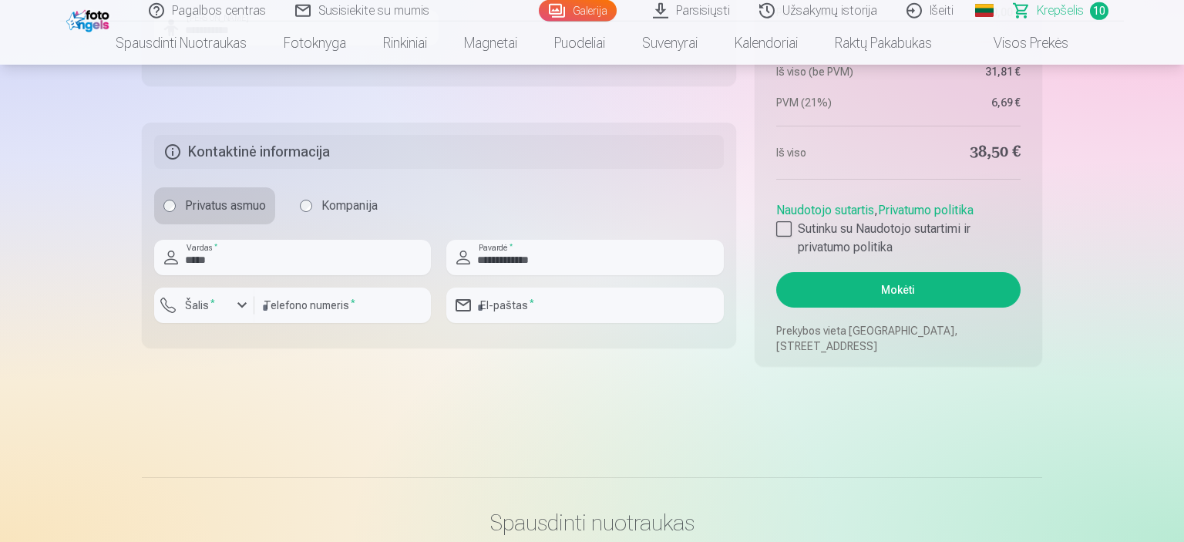
scroll to position [2238, 0]
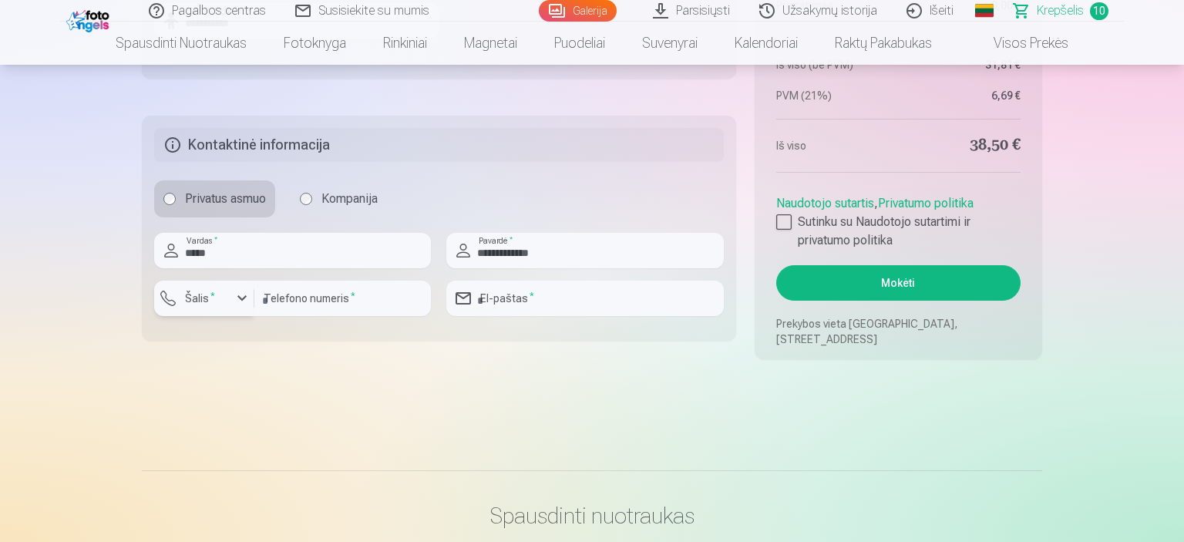
click at [248, 297] on div "button" at bounding box center [242, 298] width 18 height 18
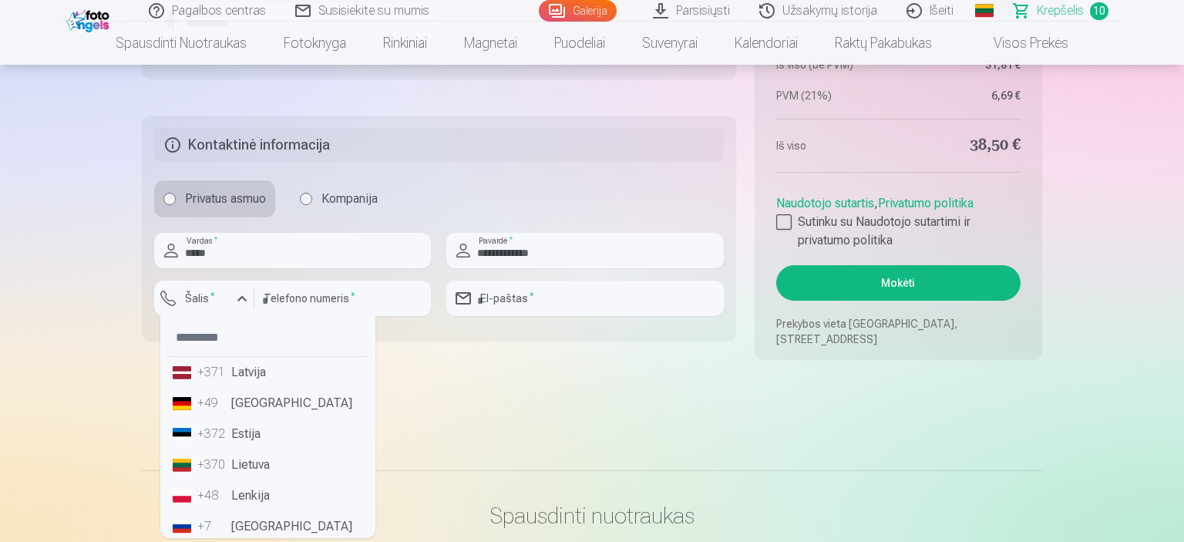
click at [247, 459] on li "+370 Lietuva" at bounding box center [267, 464] width 203 height 31
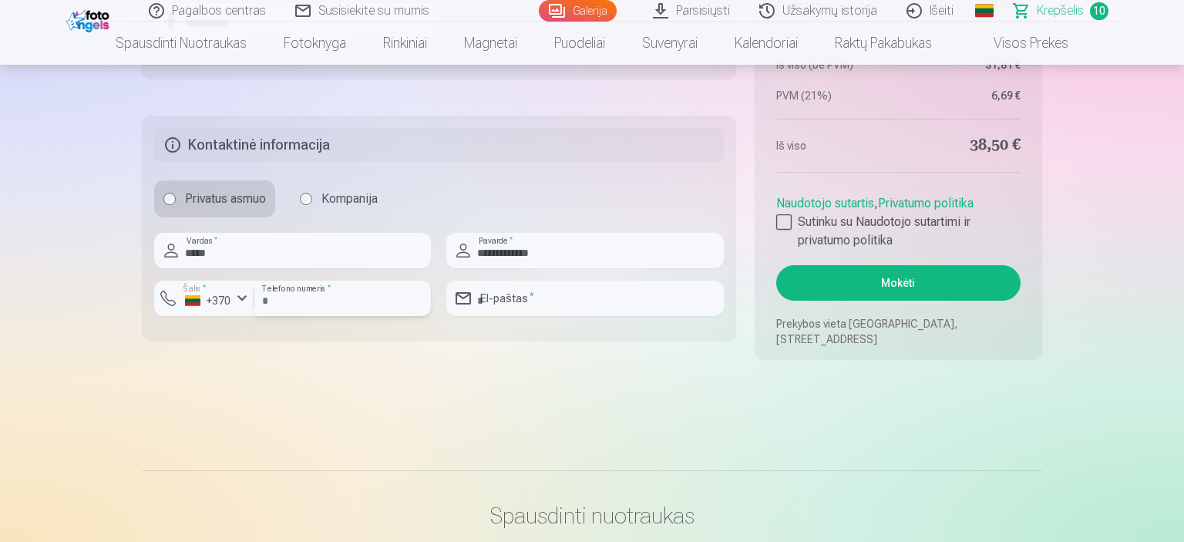
click at [311, 303] on input "number" at bounding box center [342, 297] width 176 height 35
type input "********"
click at [522, 292] on input "email" at bounding box center [584, 297] width 277 height 35
type input "**********"
click at [515, 318] on div at bounding box center [584, 322] width 277 height 12
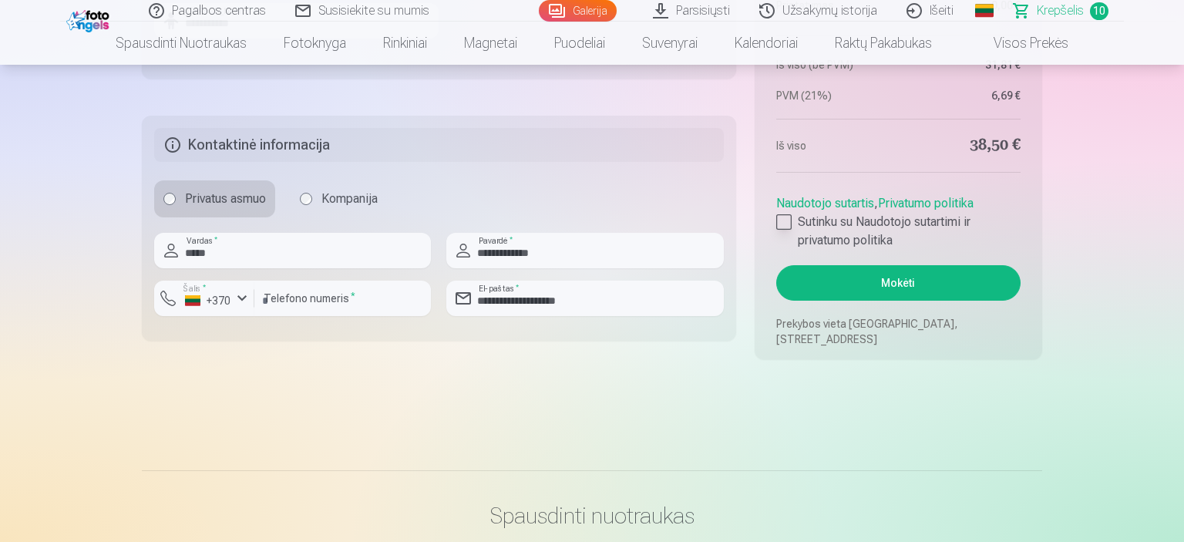
click at [788, 220] on div at bounding box center [783, 221] width 15 height 15
click at [949, 280] on button "Mokėti" at bounding box center [898, 282] width 244 height 35
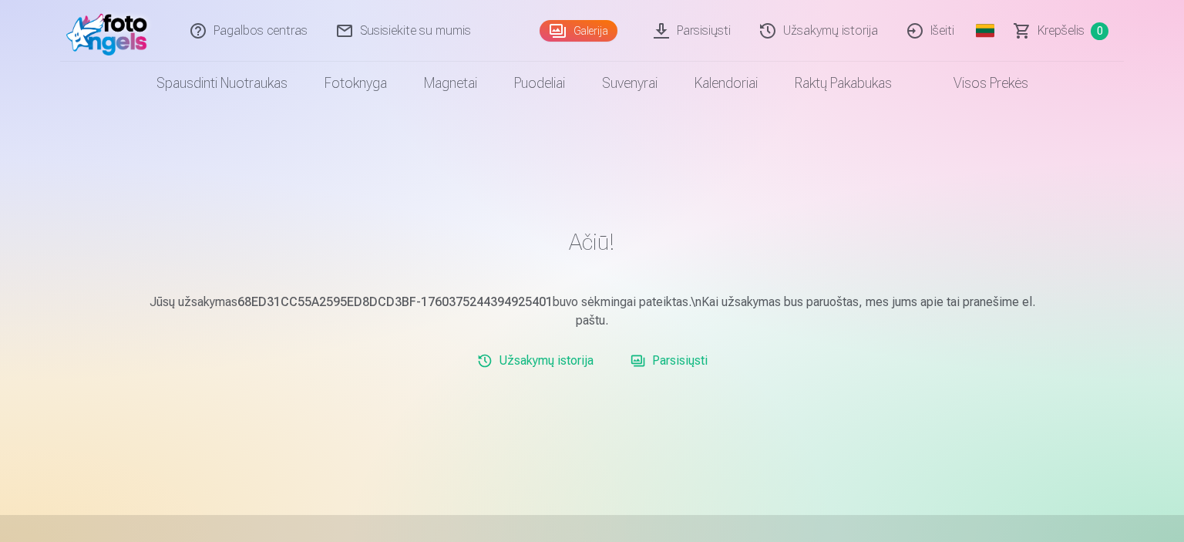
click at [707, 32] on link "Parsisiųsti" at bounding box center [693, 31] width 106 height 62
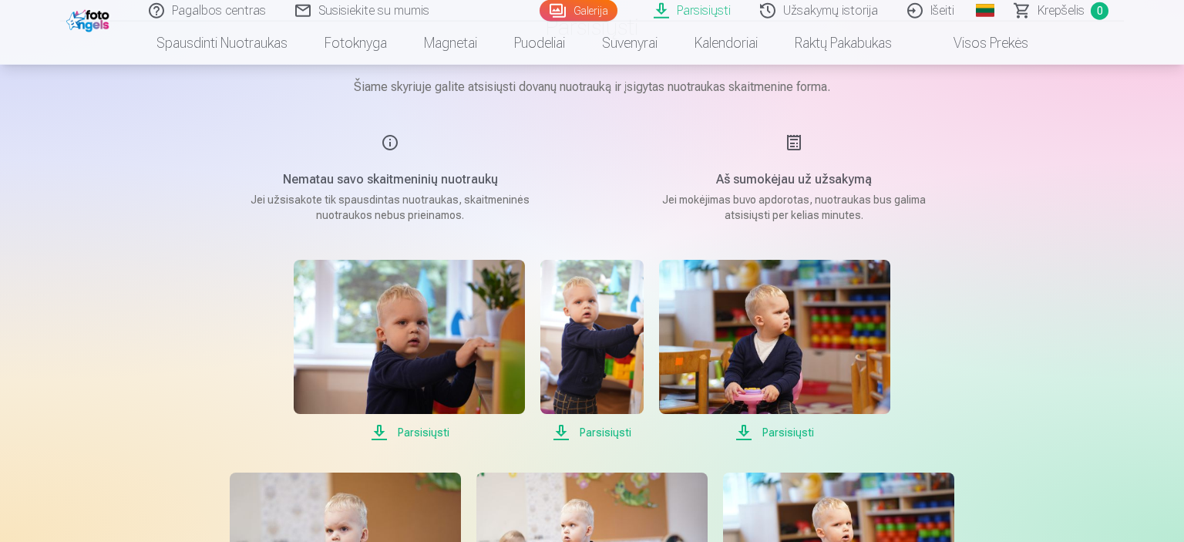
scroll to position [81, 0]
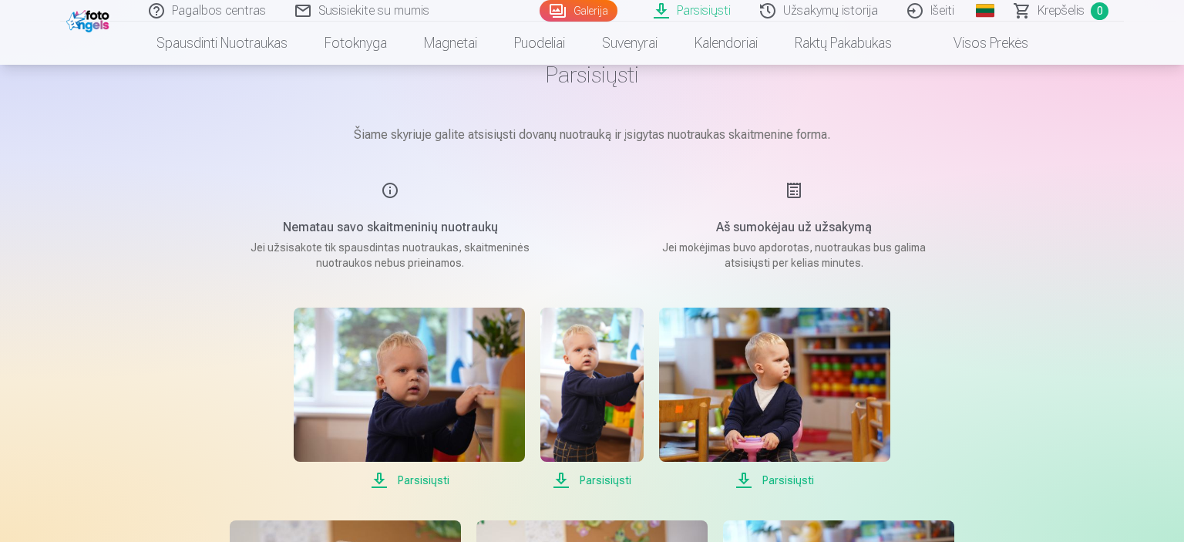
click at [433, 478] on span "Parsisiųsti" at bounding box center [409, 480] width 231 height 18
click at [601, 475] on span "Parsisiųsti" at bounding box center [591, 480] width 102 height 18
click at [778, 482] on span "Parsisiųsti" at bounding box center [774, 480] width 231 height 18
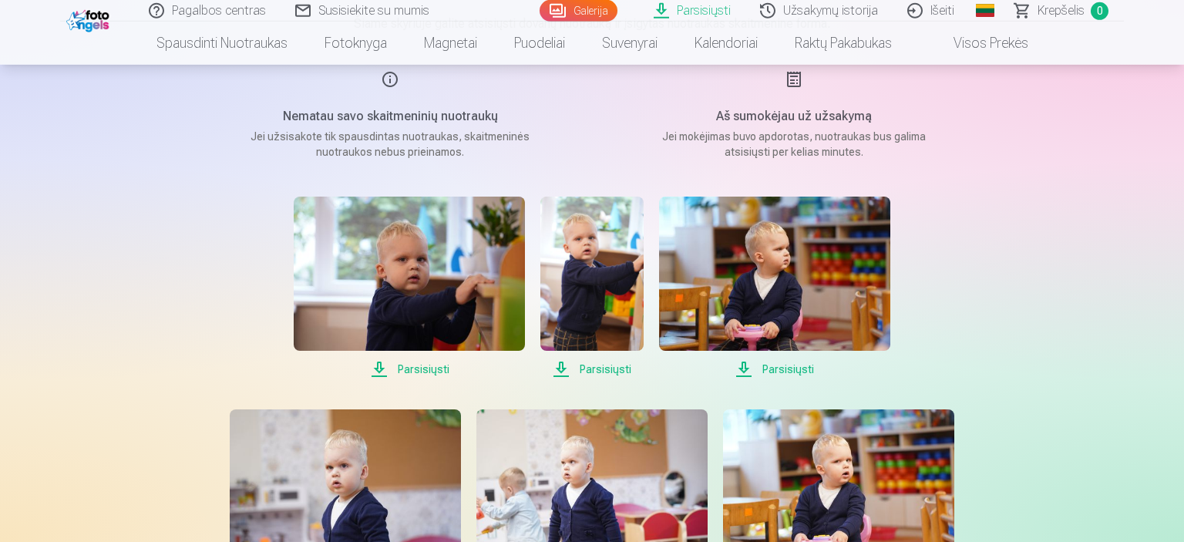
scroll to position [203, 0]
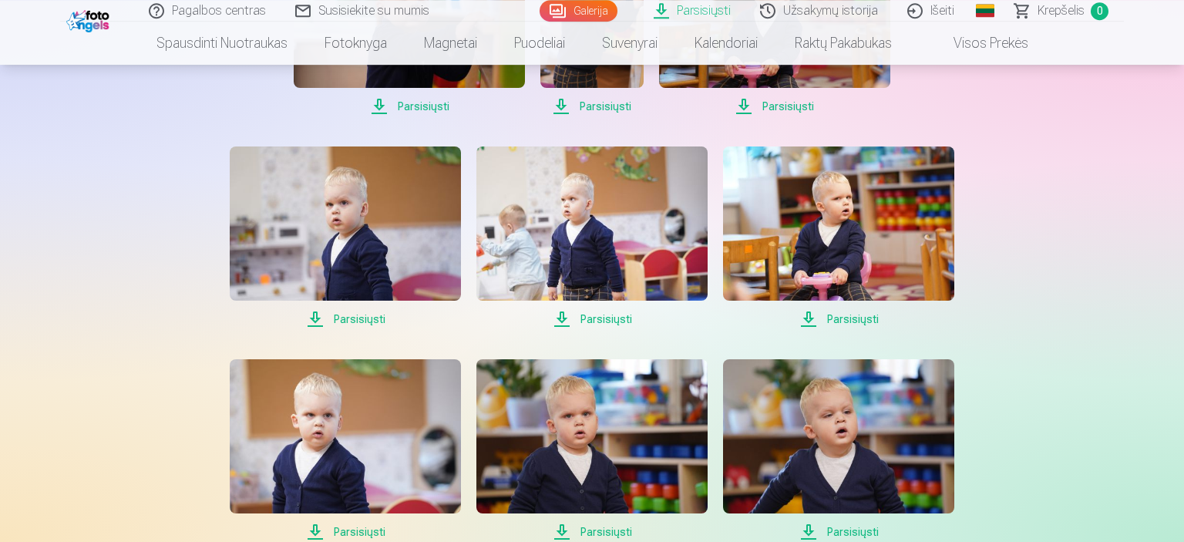
scroll to position [488, 0]
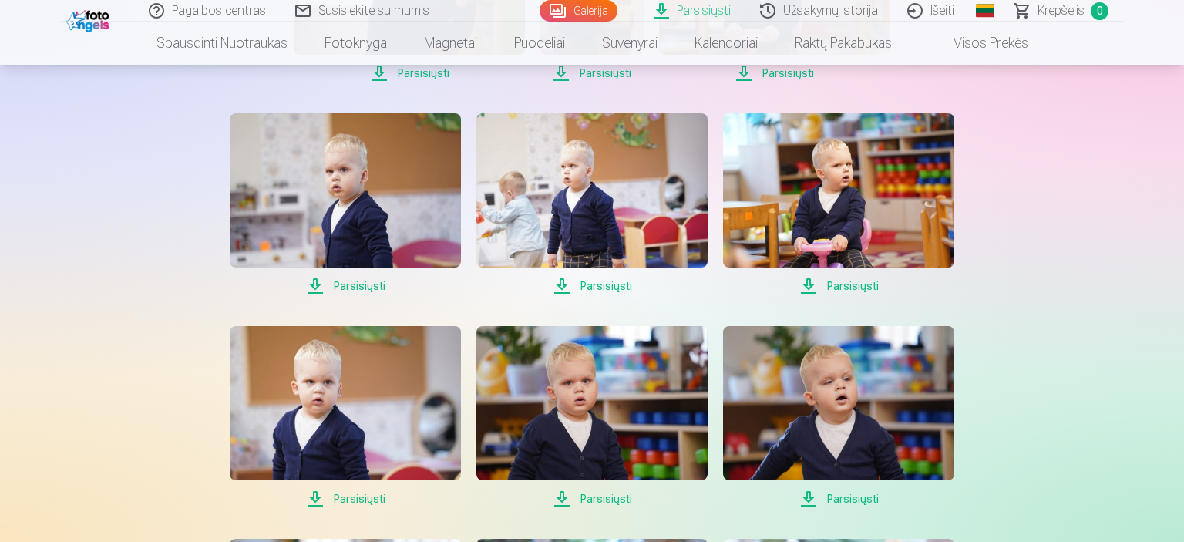
click at [862, 283] on span "Parsisiųsti" at bounding box center [838, 286] width 231 height 18
click at [600, 287] on span "Parsisiųsti" at bounding box center [591, 286] width 231 height 18
click at [374, 290] on span "Parsisiųsti" at bounding box center [345, 286] width 231 height 18
click at [362, 501] on span "Parsisiųsti" at bounding box center [345, 498] width 231 height 18
click at [606, 502] on span "Parsisiųsti" at bounding box center [591, 498] width 231 height 18
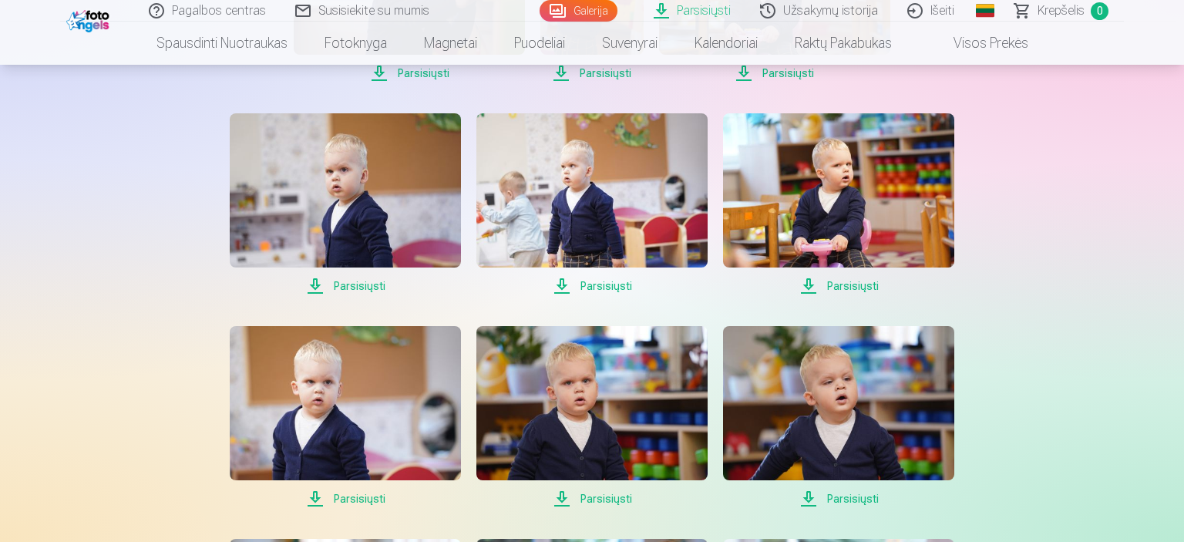
click at [871, 492] on span "Parsisiųsti" at bounding box center [838, 498] width 231 height 18
click at [1050, 411] on div "Parsisiųsti Šiame skyriuje galite atsisiųsti dovanų nuotrauką ir įsigytas nuotr…" at bounding box center [591, 365] width 925 height 1706
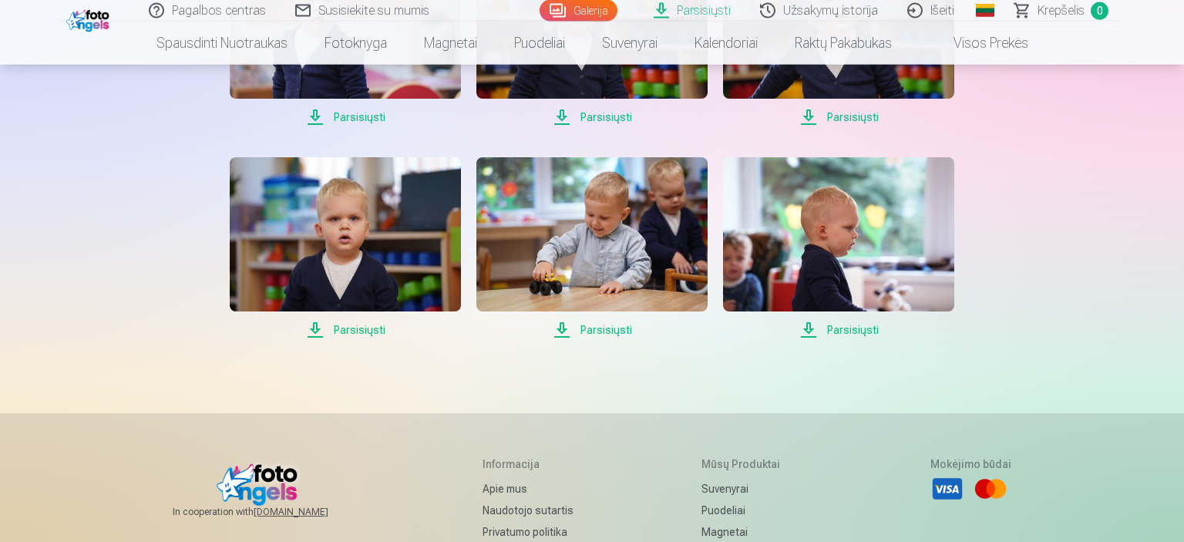
scroll to position [895, 0]
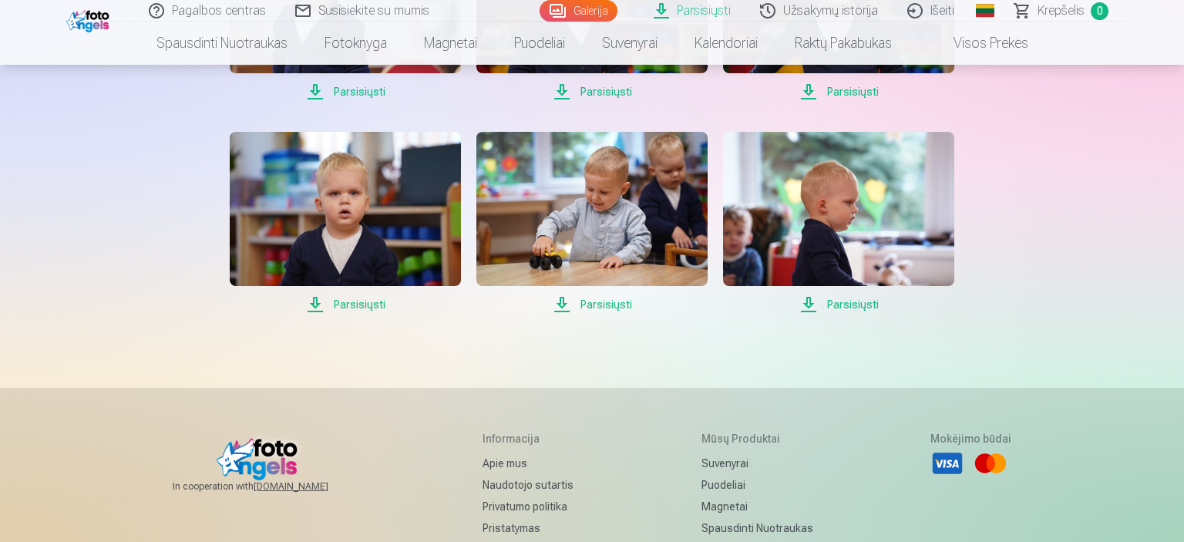
click at [381, 295] on span "Parsisiųsti" at bounding box center [345, 304] width 231 height 18
click at [594, 301] on span "Parsisiųsti" at bounding box center [591, 304] width 231 height 18
click at [863, 304] on span "Parsisiųsti" at bounding box center [838, 304] width 231 height 18
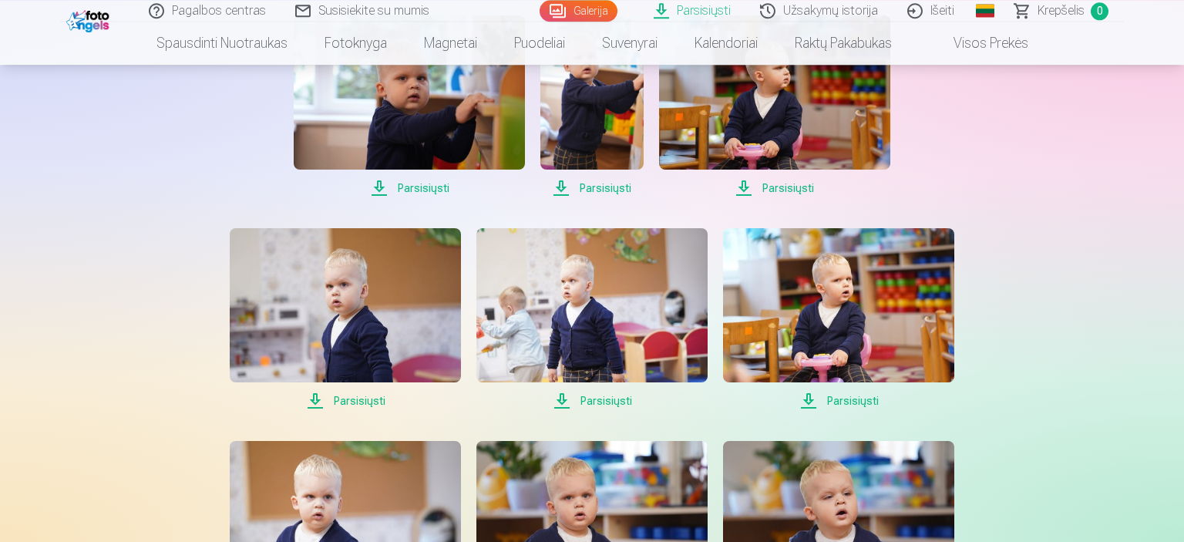
scroll to position [366, 0]
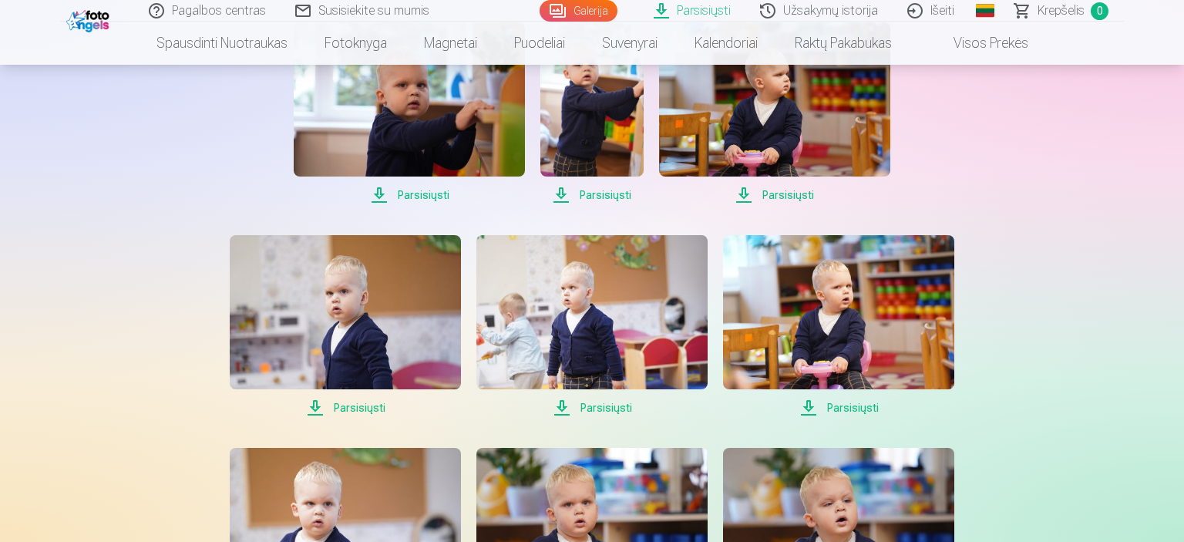
click at [359, 411] on span "Parsisiųsti" at bounding box center [345, 407] width 231 height 18
click at [587, 403] on span "Parsisiųsti" at bounding box center [591, 407] width 231 height 18
click at [841, 398] on span "Parsisiųsti" at bounding box center [838, 407] width 231 height 18
click at [1079, 359] on div "Pagalbos centras Susisiekite su mumis Galerija Parsisiųsti Užsakymų istorija Iš…" at bounding box center [592, 487] width 1184 height 1706
click at [428, 199] on span "Parsisiųsti" at bounding box center [409, 195] width 231 height 18
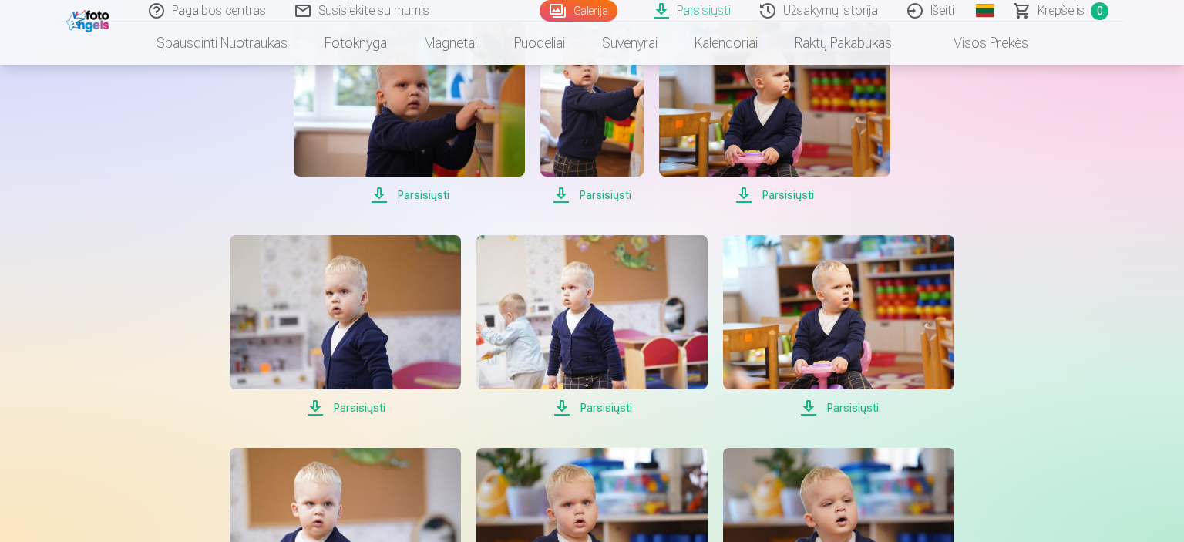
click at [1053, 291] on div "Parsisiųsti Šiame skyriuje galite atsisiųsti dovanų nuotrauką ir įsigytas nuotr…" at bounding box center [591, 487] width 925 height 1706
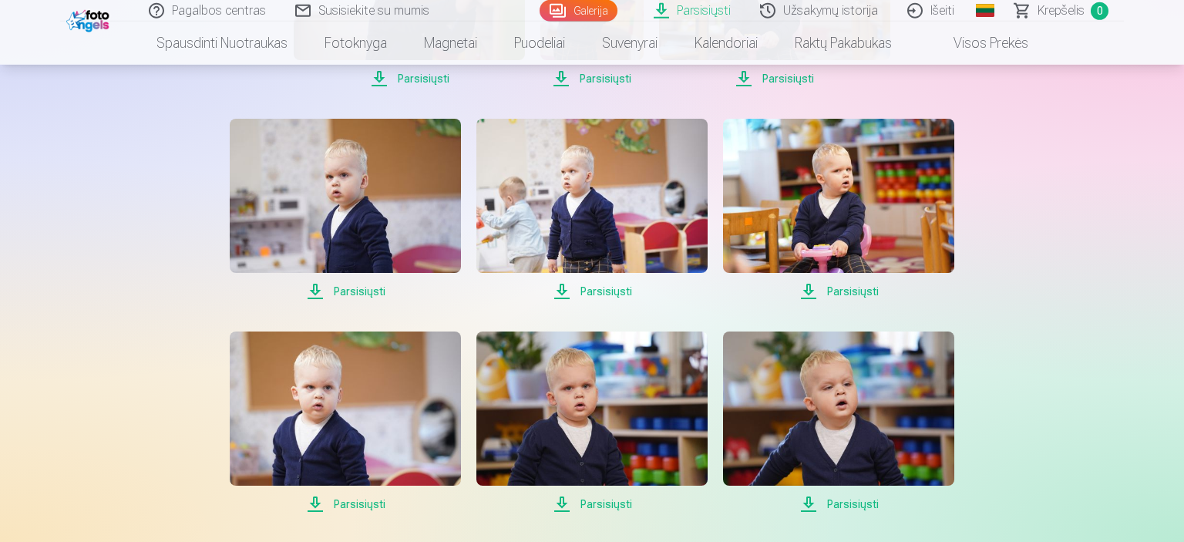
scroll to position [488, 0]
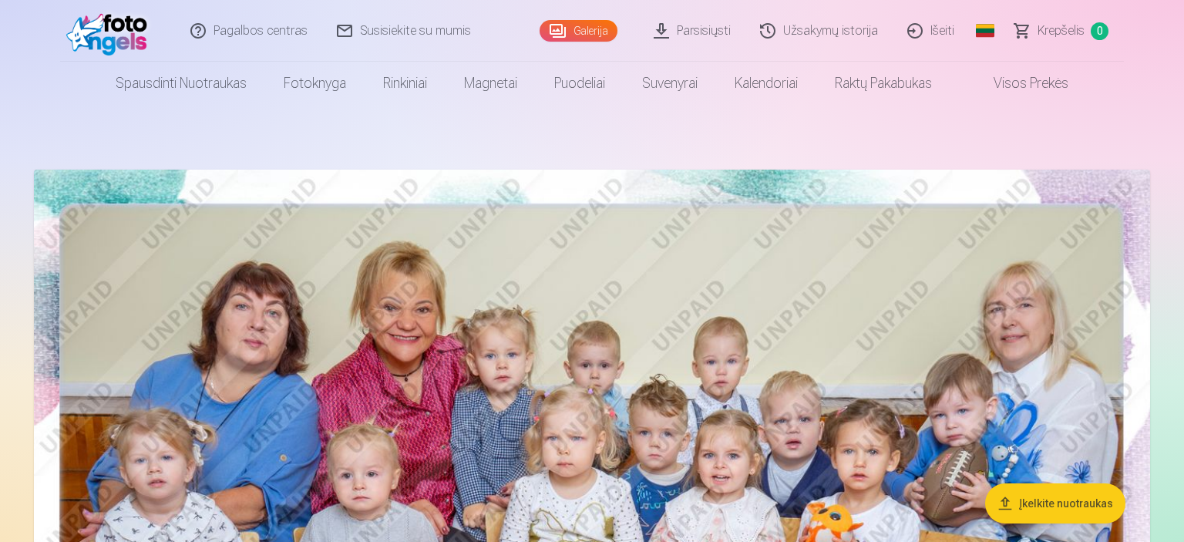
click at [852, 25] on link "Užsakymų istorija" at bounding box center [819, 31] width 147 height 62
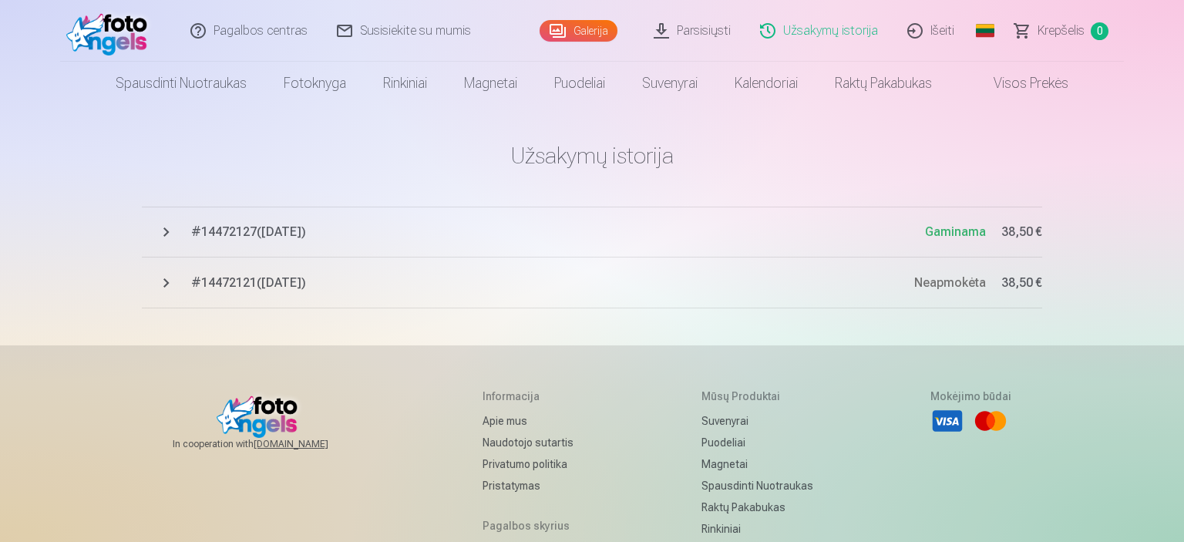
click at [956, 227] on span "Gaminama" at bounding box center [955, 231] width 61 height 15
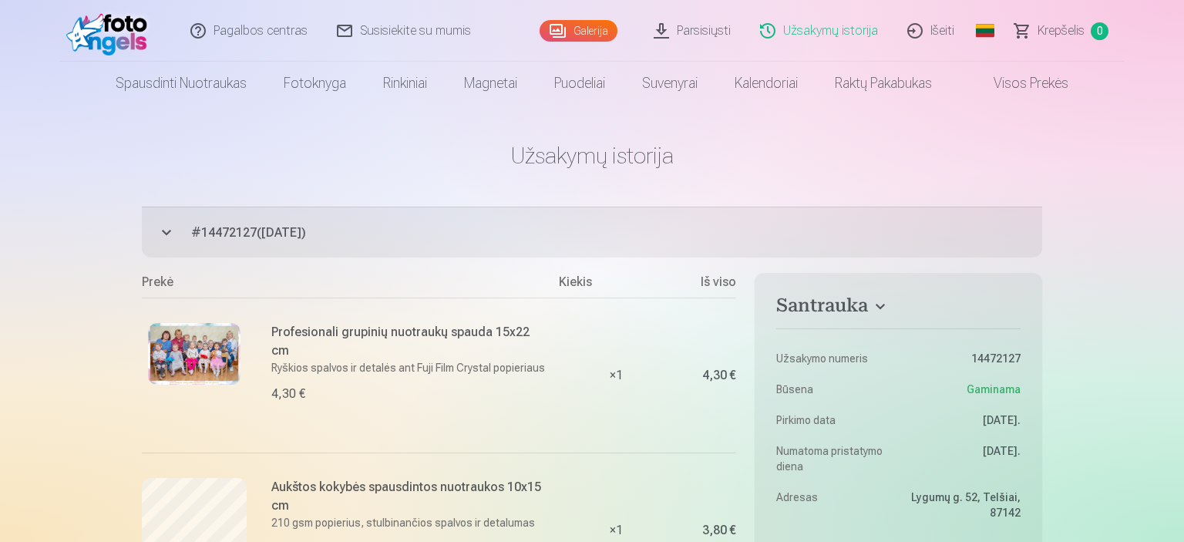
click at [791, 32] on link "Užsakymų istorija" at bounding box center [819, 31] width 147 height 62
